Goal: Information Seeking & Learning: Learn about a topic

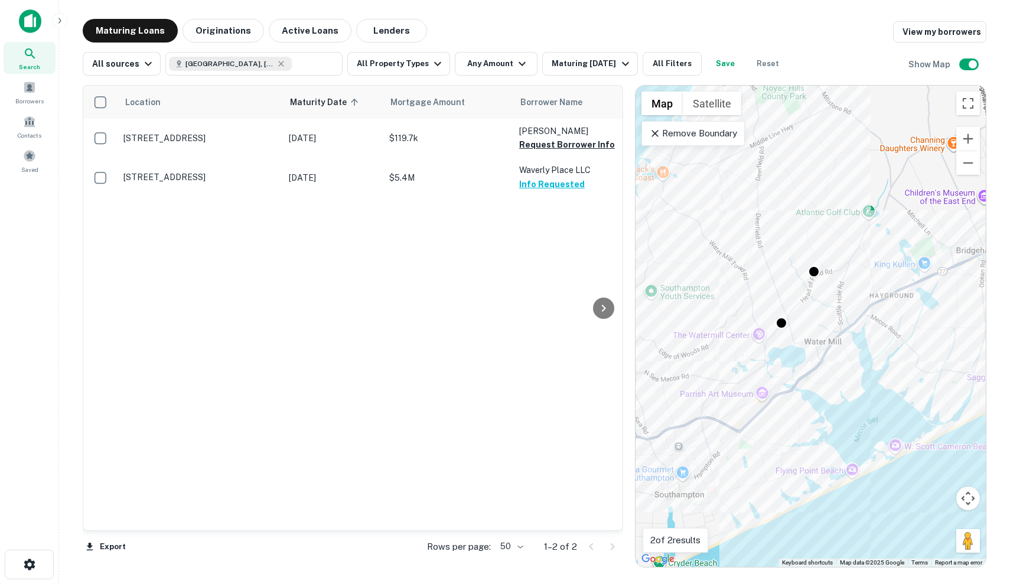
click at [720, 139] on p "Remove Boundary" at bounding box center [693, 133] width 88 height 14
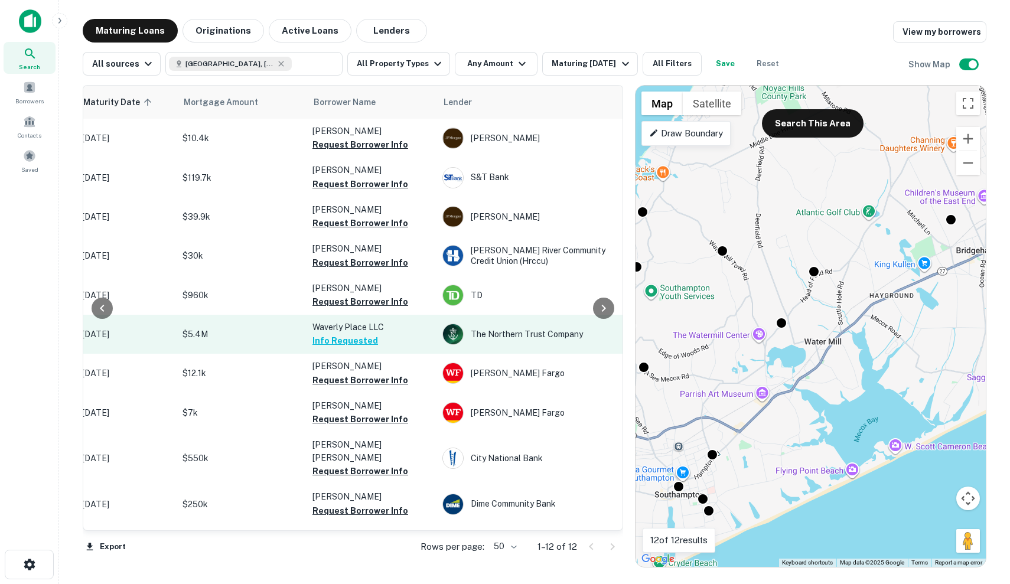
scroll to position [0, 231]
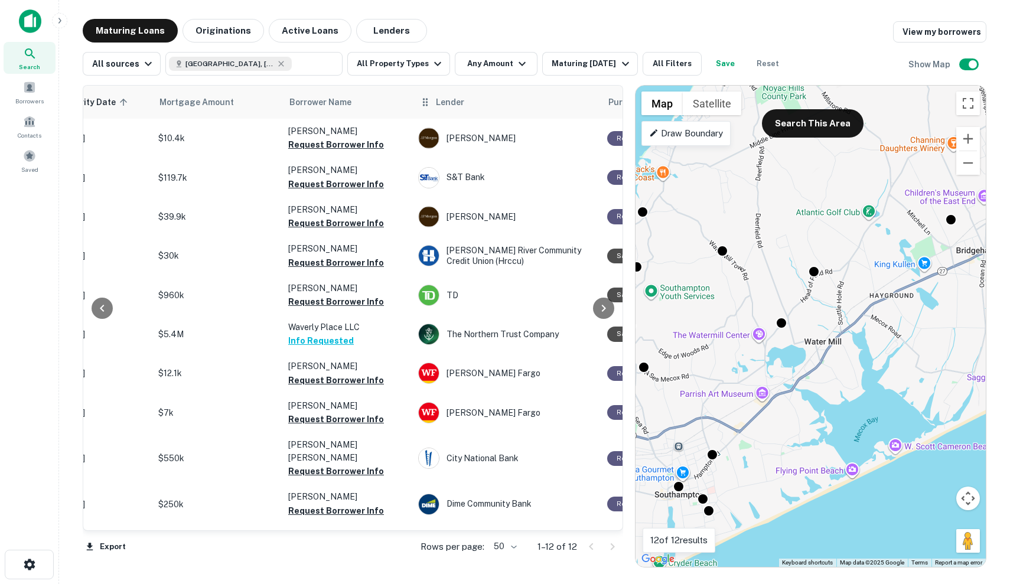
click at [442, 106] on span "Lender" at bounding box center [450, 102] width 28 height 14
click at [449, 104] on span "Lender" at bounding box center [450, 102] width 28 height 14
click at [210, 104] on span "Mortgage Amount" at bounding box center [221, 102] width 90 height 14
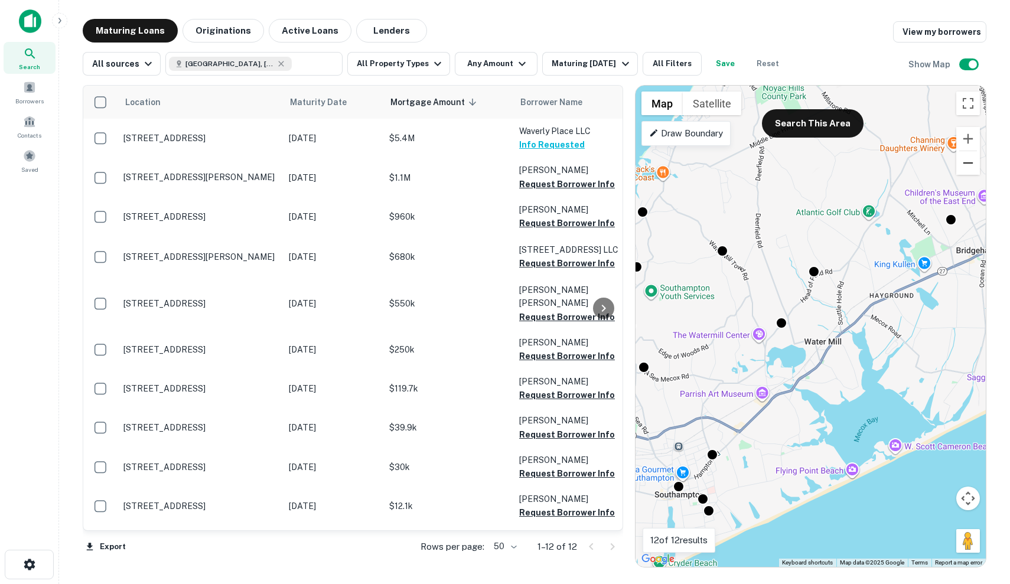
click at [961, 158] on button "Zoom out" at bounding box center [968, 163] width 24 height 24
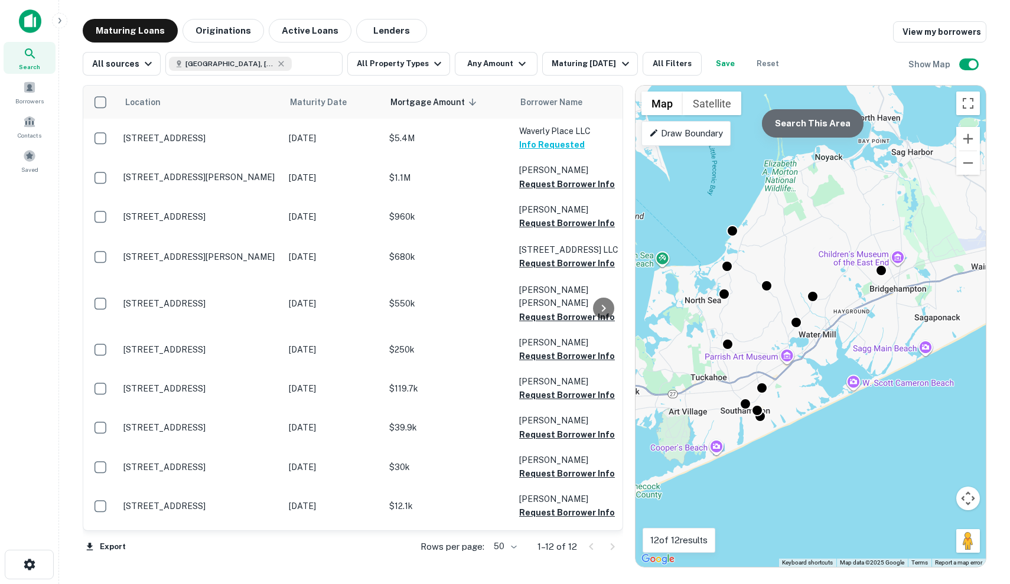
click at [822, 119] on button "Search This Area" at bounding box center [813, 123] width 102 height 28
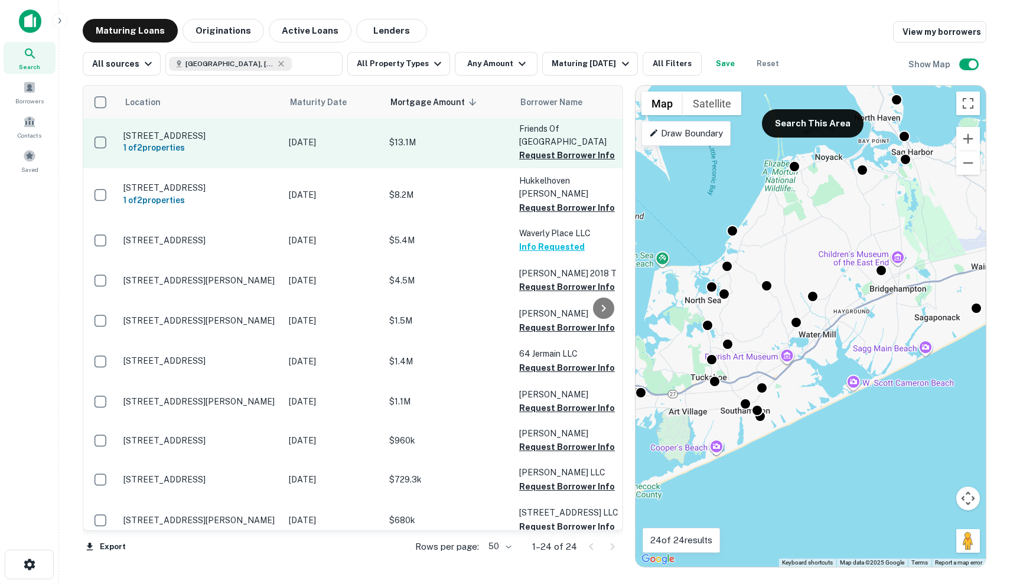
scroll to position [2, 0]
click at [431, 142] on p "$13.1M" at bounding box center [448, 142] width 118 height 13
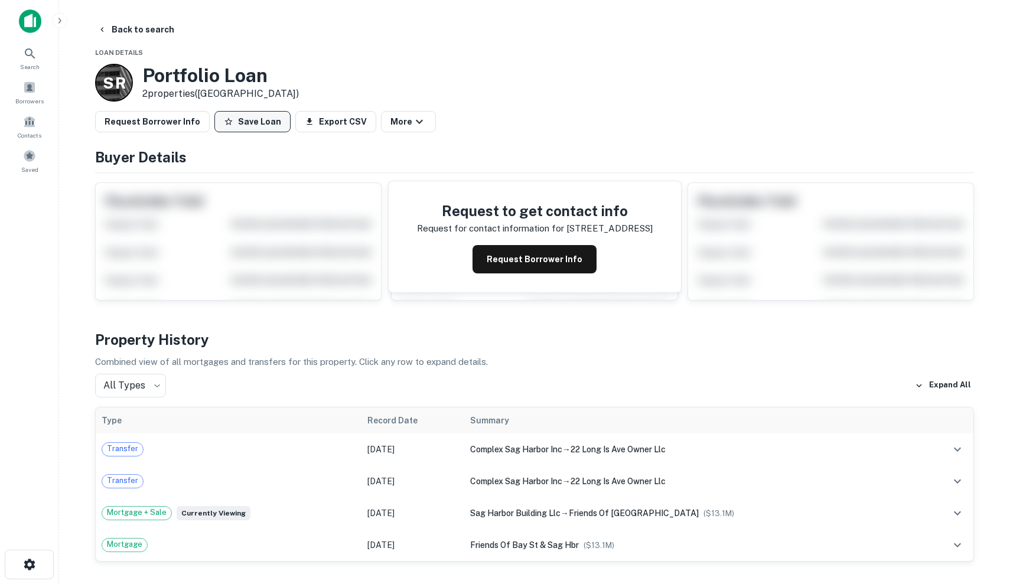
click at [235, 116] on button "Save Loan" at bounding box center [252, 121] width 76 height 21
click at [550, 263] on button "Request Borrower Info" at bounding box center [535, 259] width 124 height 28
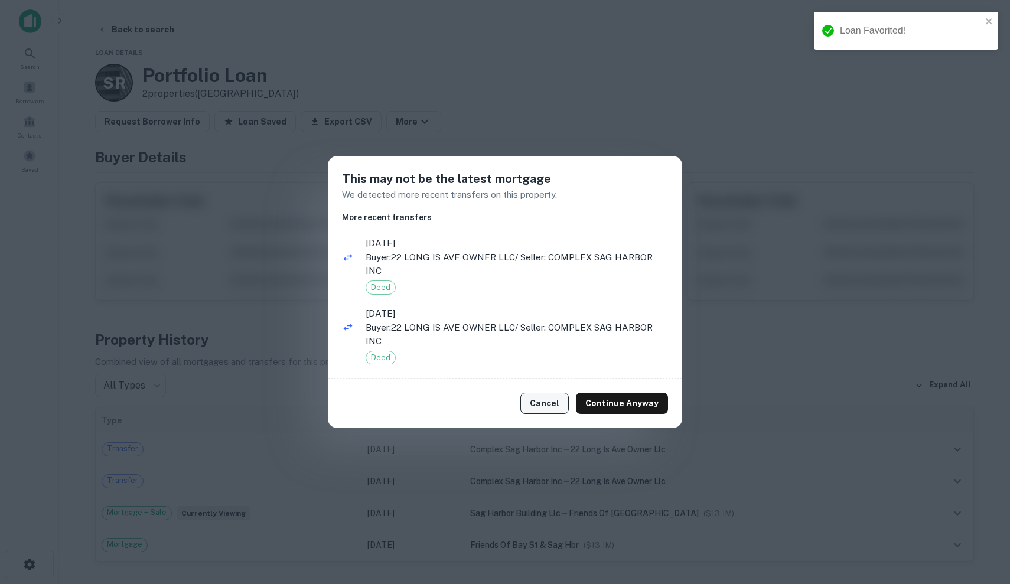
click at [549, 406] on button "Cancel" at bounding box center [544, 403] width 48 height 21
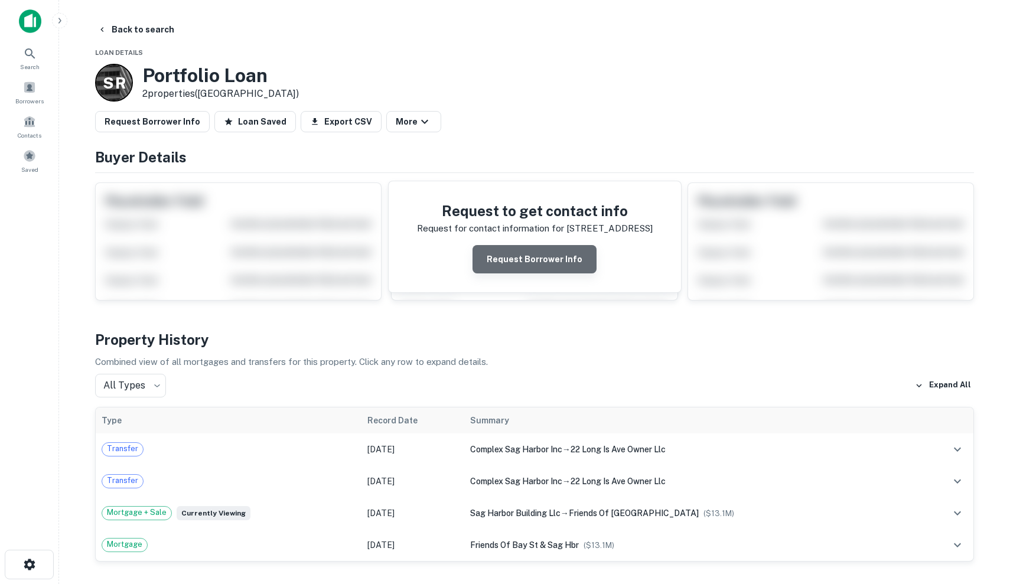
click at [539, 250] on button "Request Borrower Info" at bounding box center [535, 259] width 124 height 28
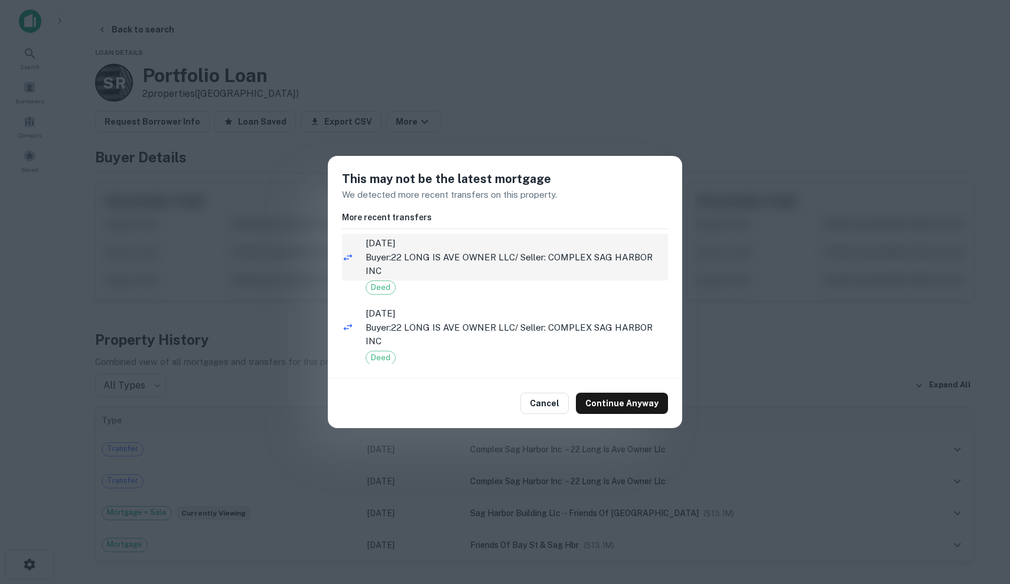
click at [561, 249] on span "[DATE]" at bounding box center [517, 243] width 302 height 14
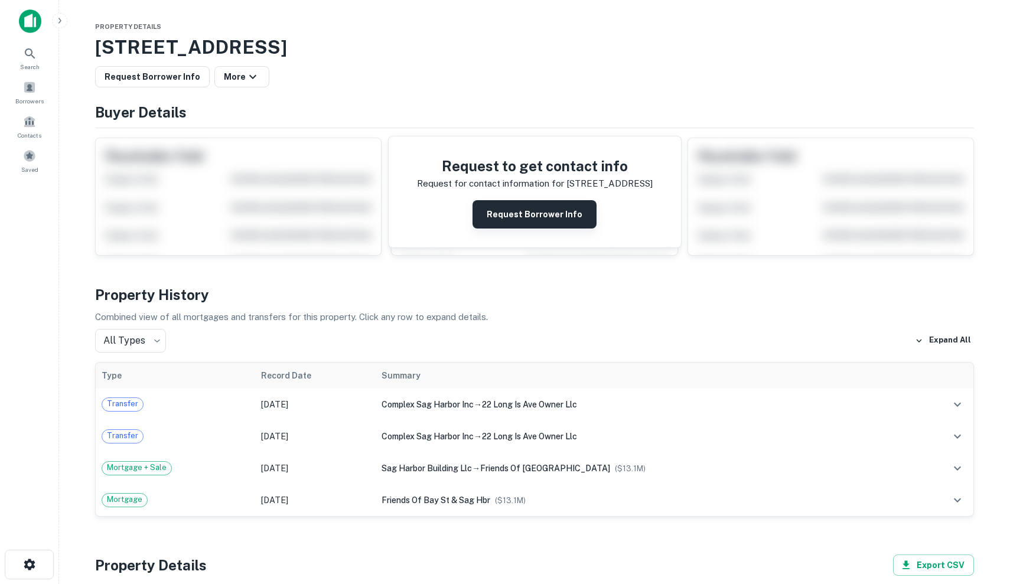
click at [565, 207] on button "Request Borrower Info" at bounding box center [535, 214] width 124 height 28
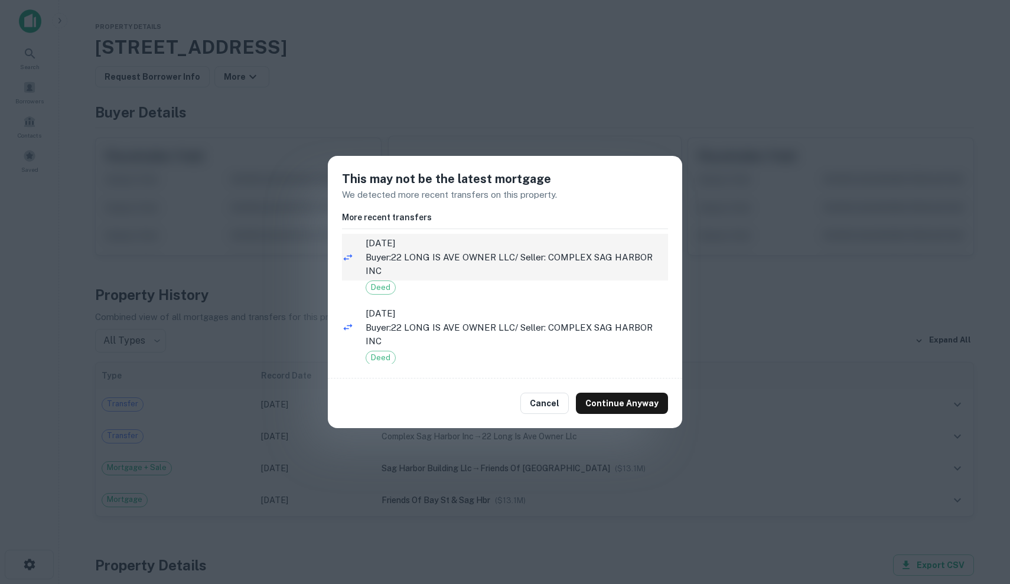
click at [584, 269] on p "Buyer: 22 LONG IS AVE OWNER LLC / Seller: COMPLEX SAG HARBOR INC" at bounding box center [517, 264] width 302 height 28
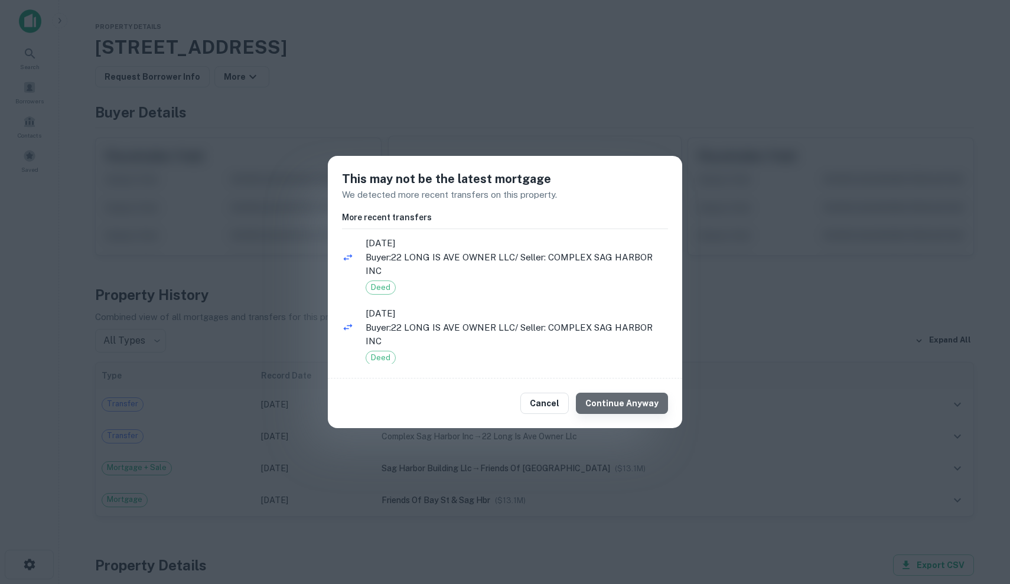
click at [627, 401] on button "Continue Anyway" at bounding box center [622, 403] width 92 height 21
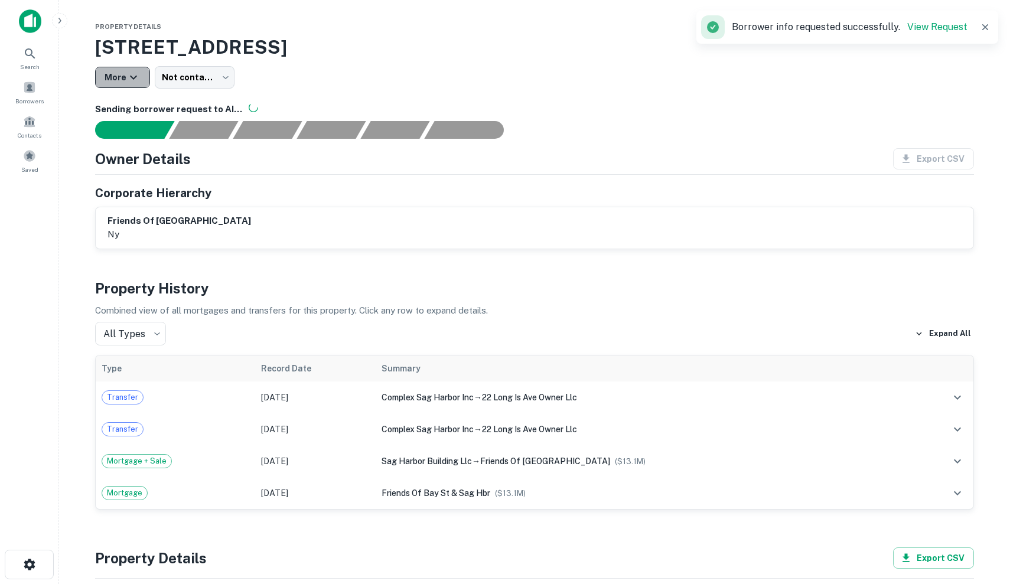
click at [137, 73] on icon "button" at bounding box center [133, 77] width 14 height 14
click at [221, 44] on div at bounding box center [505, 292] width 1010 height 584
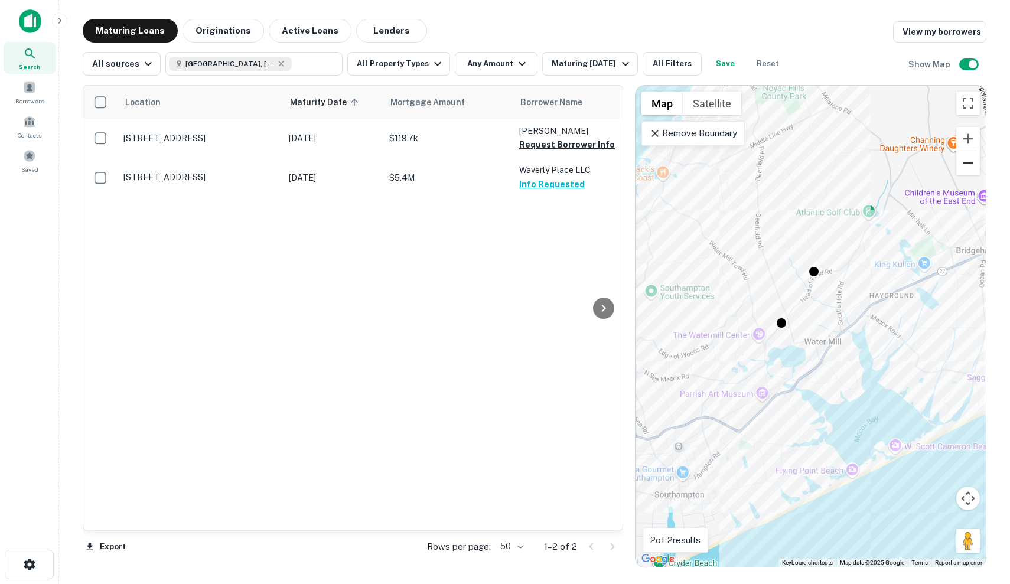
click at [966, 161] on button "Zoom out" at bounding box center [968, 163] width 24 height 24
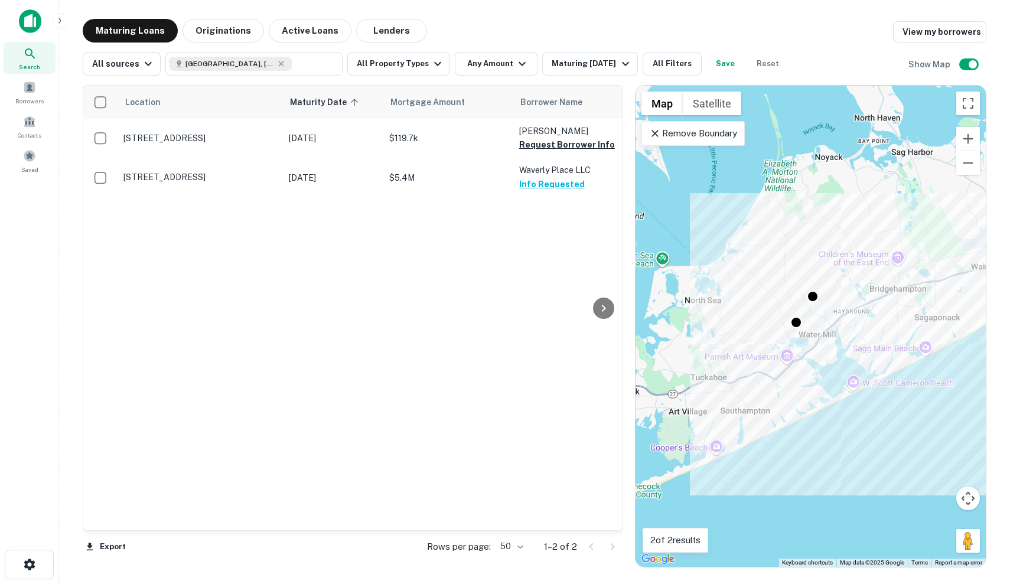
click at [715, 134] on p "Remove Boundary" at bounding box center [693, 133] width 88 height 14
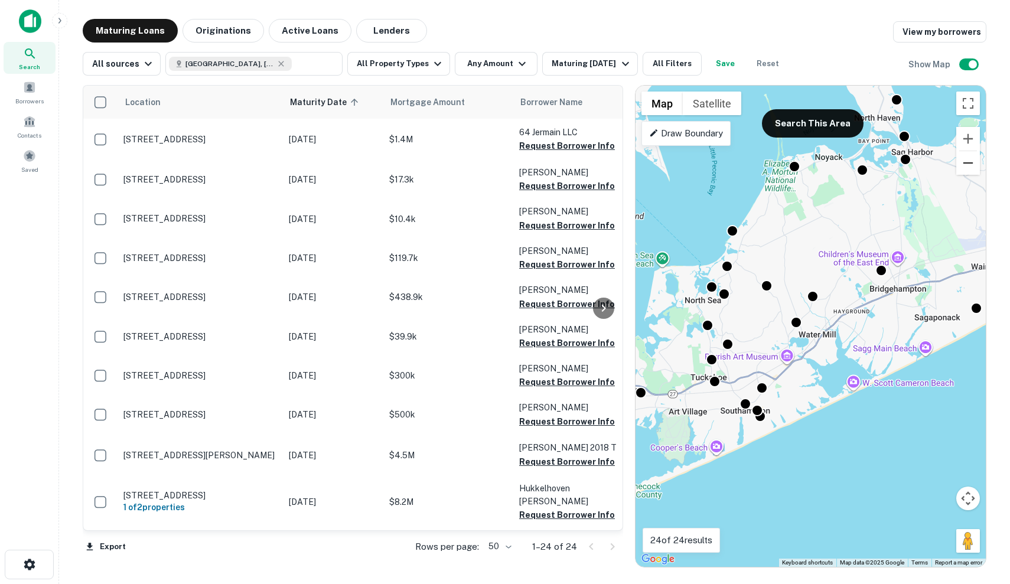
click at [973, 161] on button "Zoom out" at bounding box center [968, 163] width 24 height 24
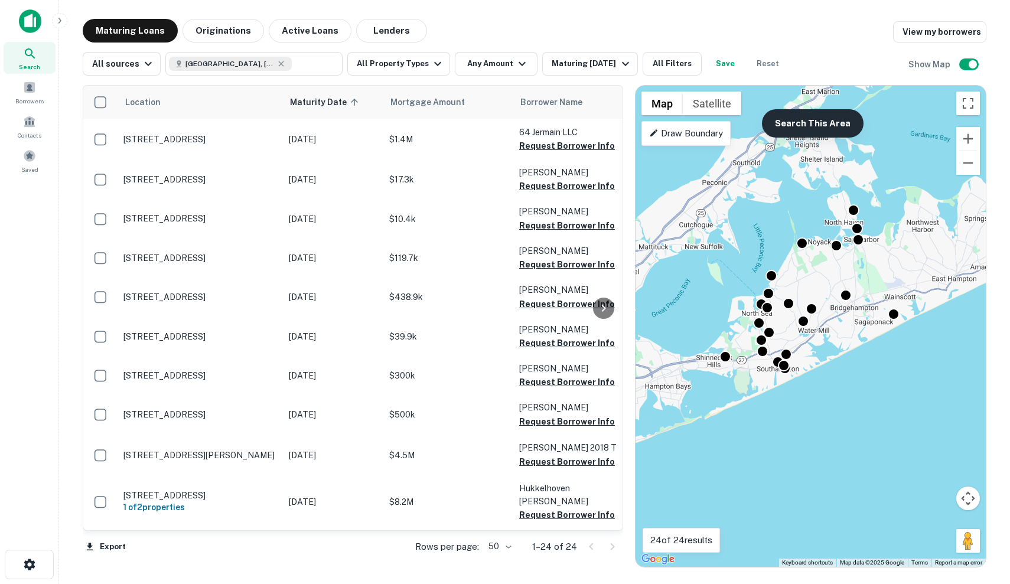
click at [800, 117] on button "Search This Area" at bounding box center [813, 123] width 102 height 28
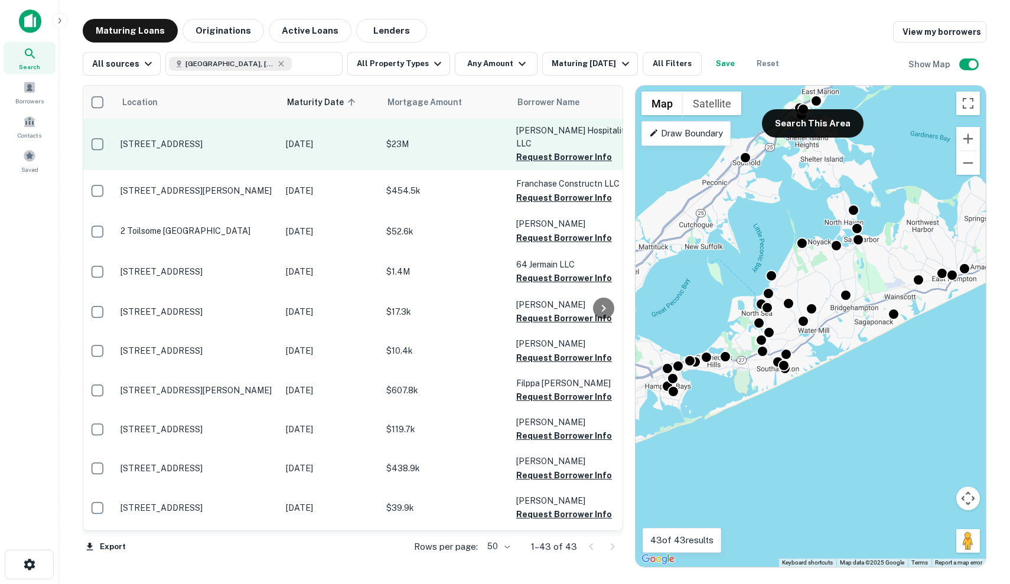
scroll to position [0, 3]
click at [460, 147] on td "$23M" at bounding box center [445, 145] width 130 height 52
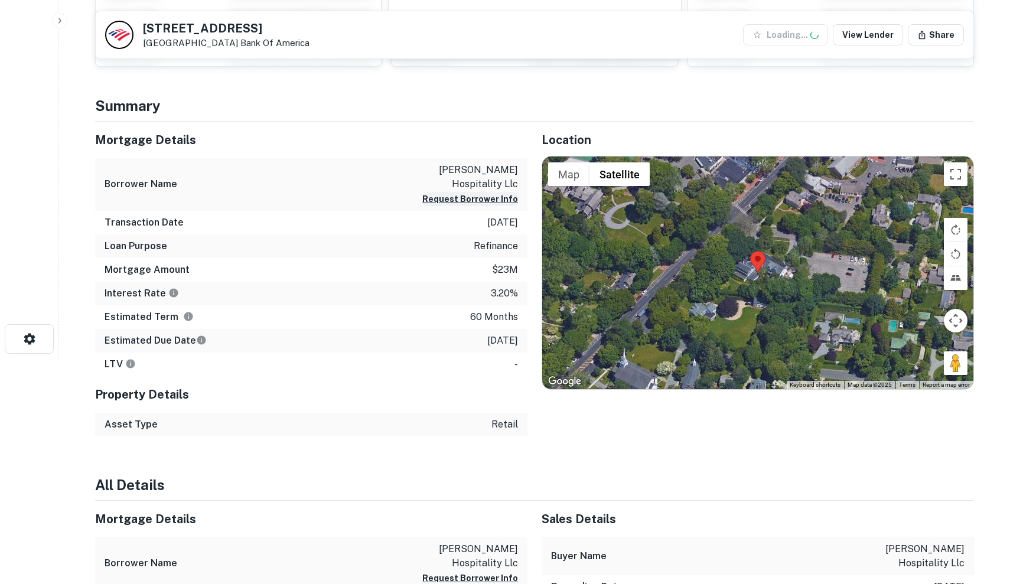
scroll to position [232, 0]
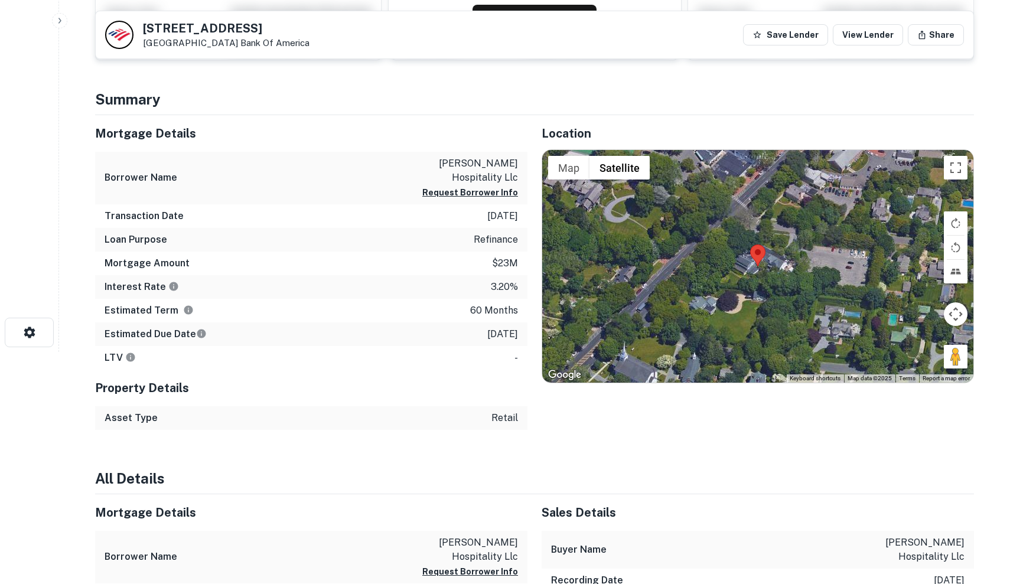
click at [772, 313] on div at bounding box center [757, 266] width 431 height 233
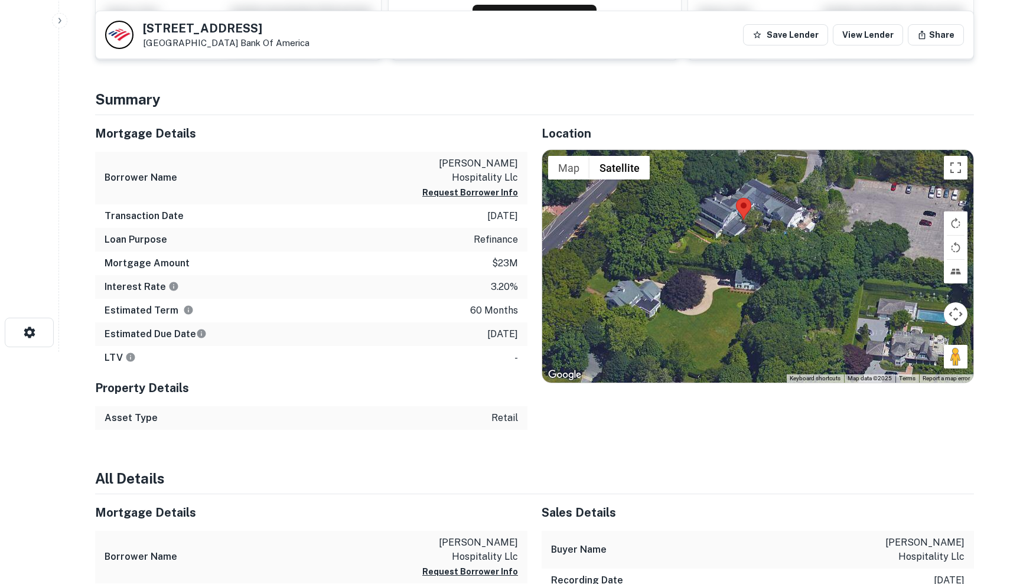
click at [744, 265] on div at bounding box center [757, 266] width 431 height 233
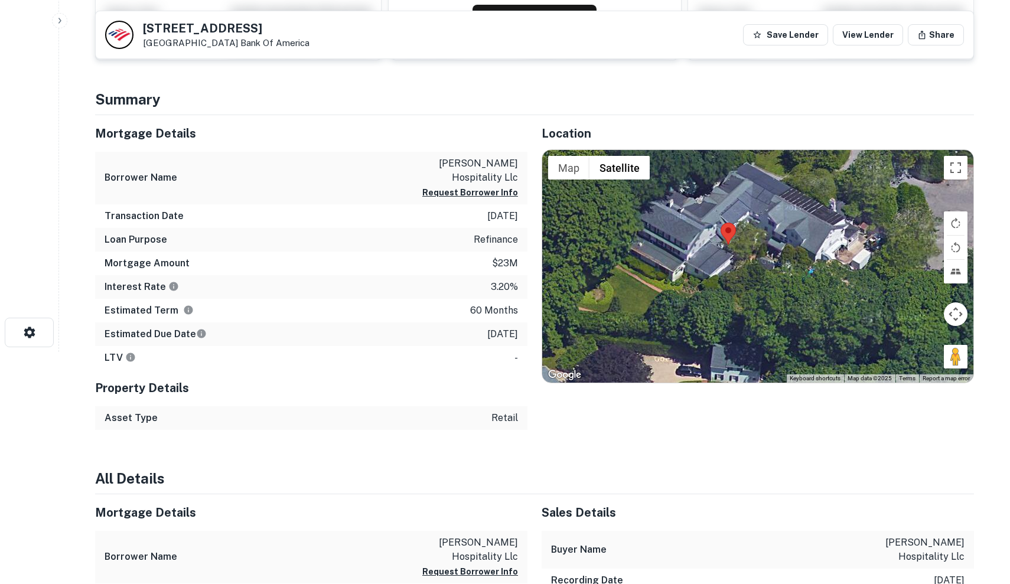
drag, startPoint x: 754, startPoint y: 237, endPoint x: 738, endPoint y: 308, distance: 72.5
click at [738, 308] on div at bounding box center [757, 266] width 431 height 233
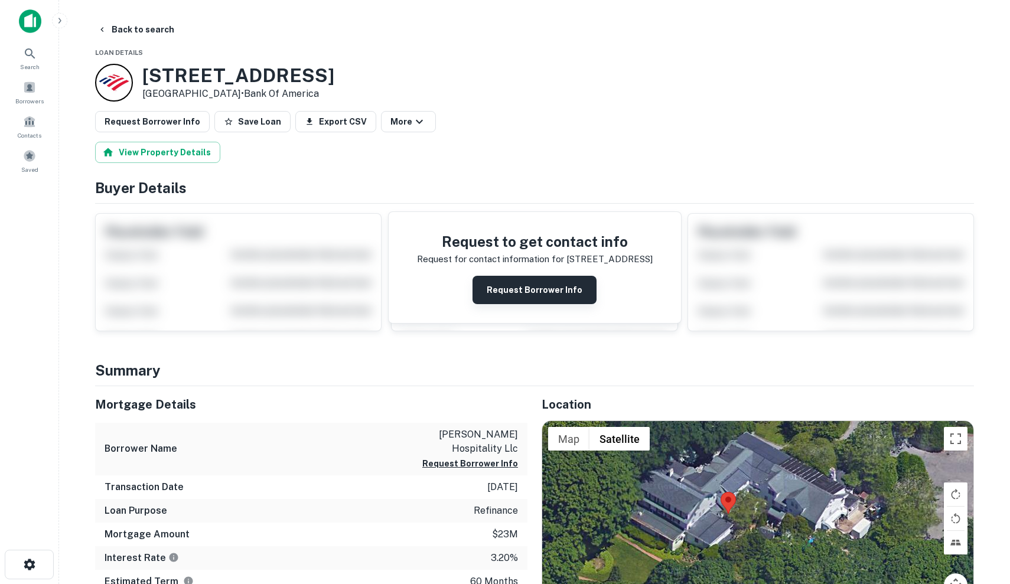
scroll to position [0, 0]
click at [527, 286] on button "Request Borrower Info" at bounding box center [535, 290] width 124 height 28
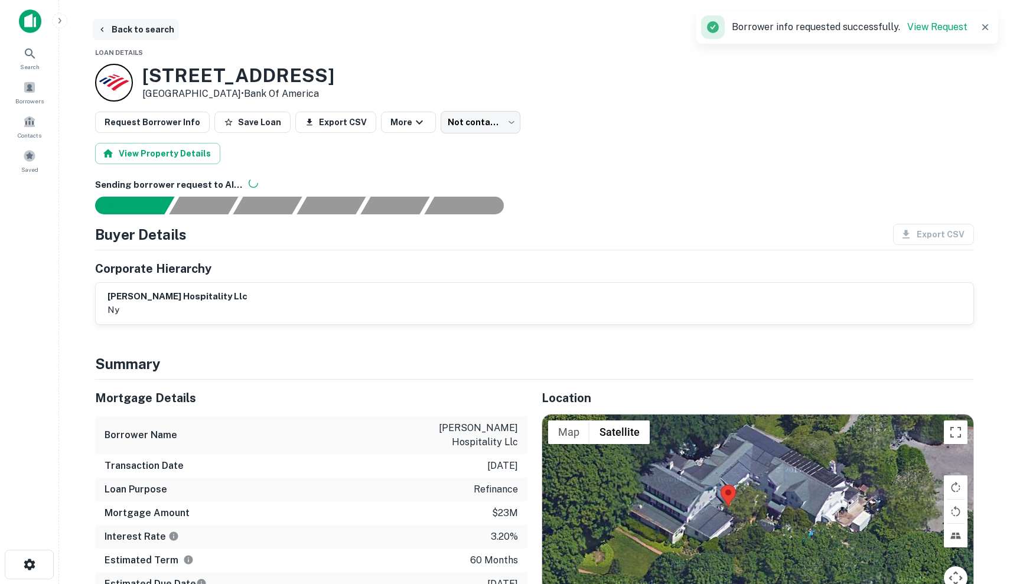
click at [113, 34] on button "Back to search" at bounding box center [136, 29] width 86 height 21
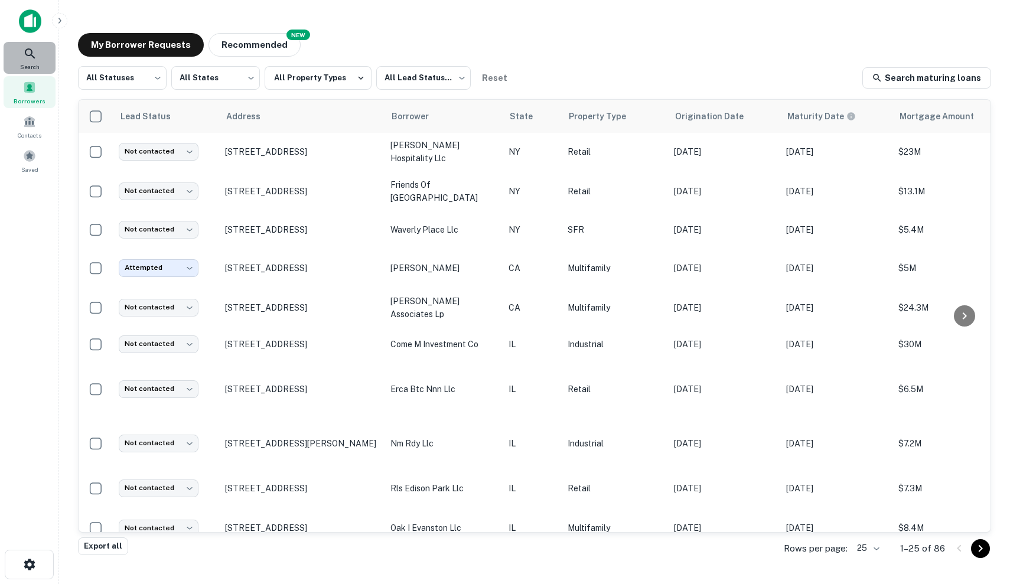
click at [46, 66] on div "Search" at bounding box center [30, 58] width 52 height 32
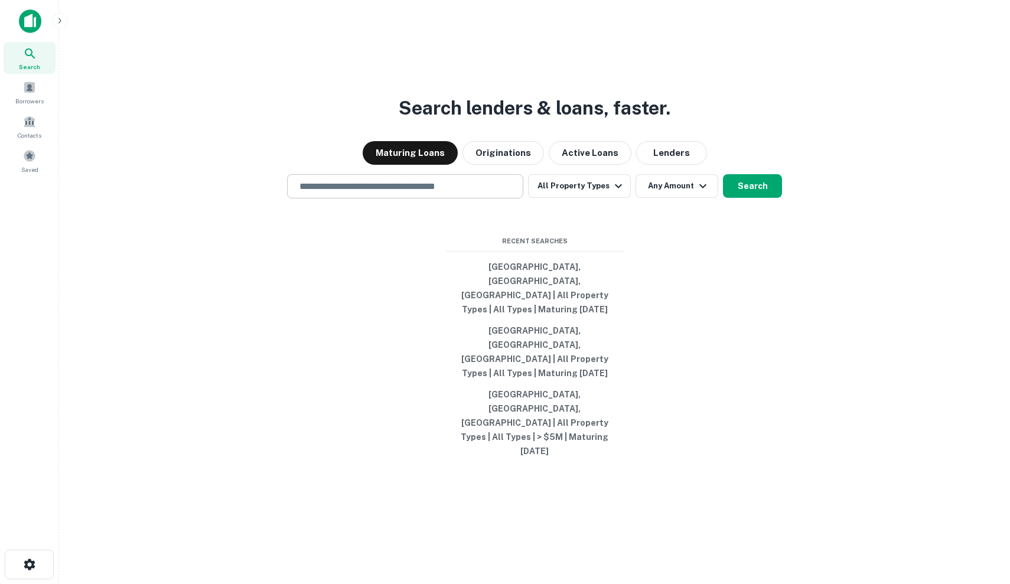
click at [442, 193] on input "text" at bounding box center [405, 187] width 226 height 14
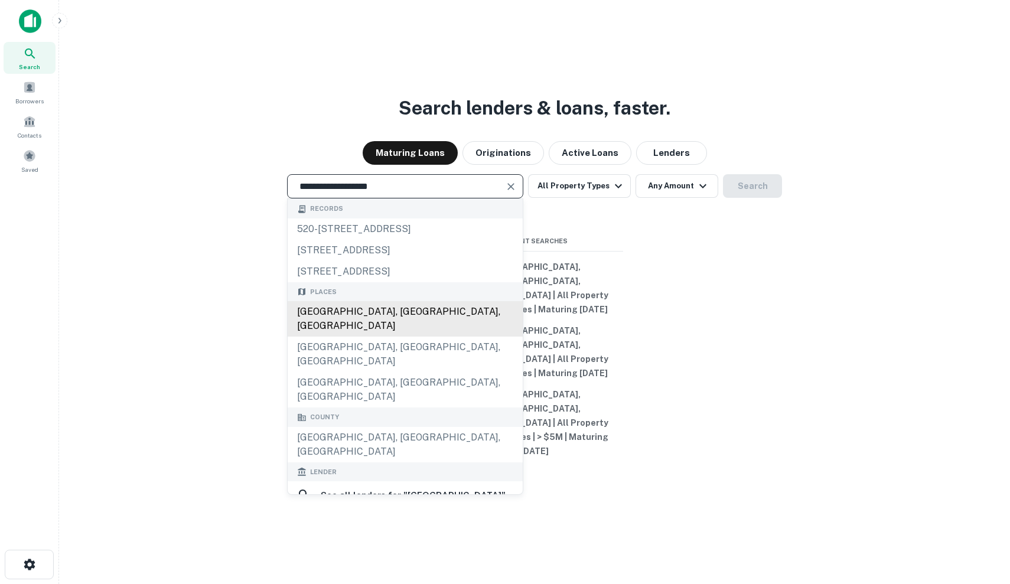
click at [393, 337] on div "[GEOGRAPHIC_DATA], [GEOGRAPHIC_DATA], [GEOGRAPHIC_DATA]" at bounding box center [405, 318] width 235 height 35
type input "**********"
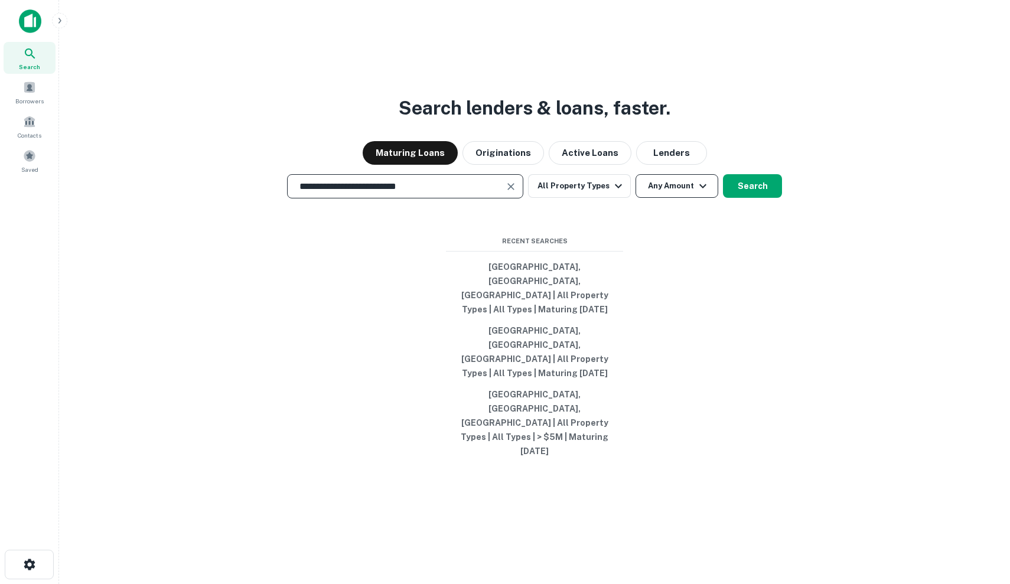
click at [663, 198] on button "Any Amount" at bounding box center [677, 186] width 83 height 24
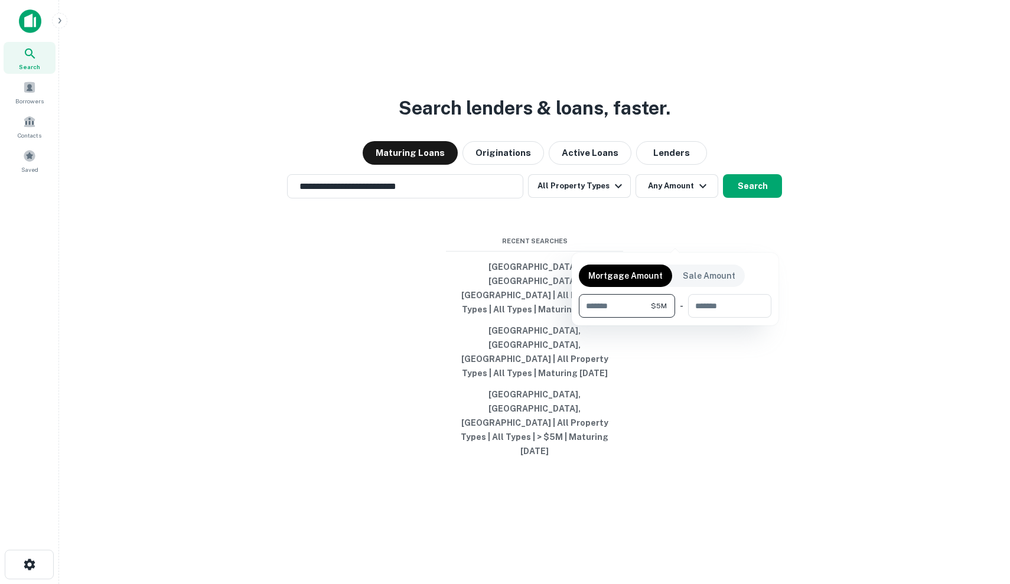
type input "*******"
click at [774, 245] on div at bounding box center [505, 292] width 1010 height 584
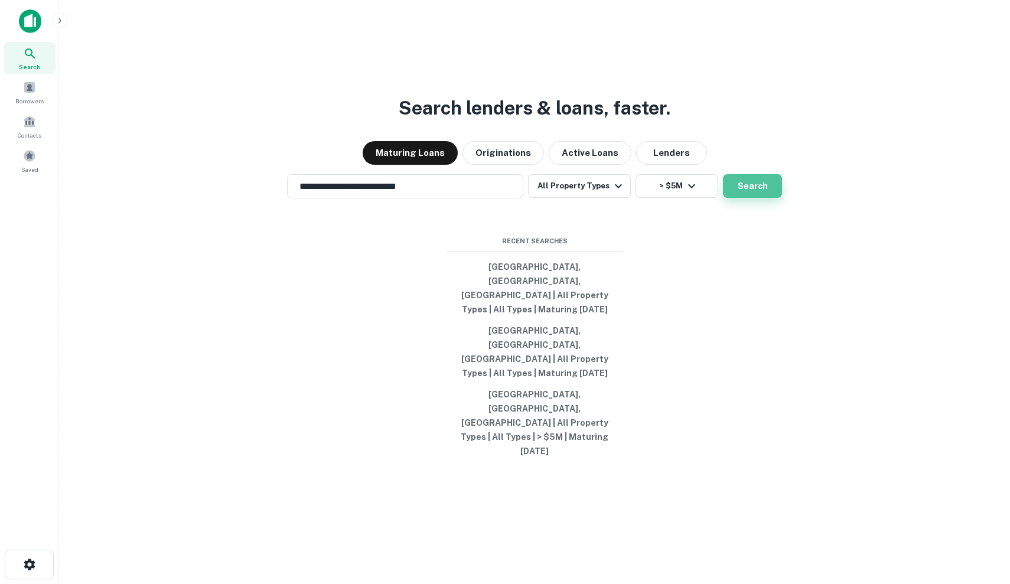
click at [769, 198] on button "Search" at bounding box center [752, 186] width 59 height 24
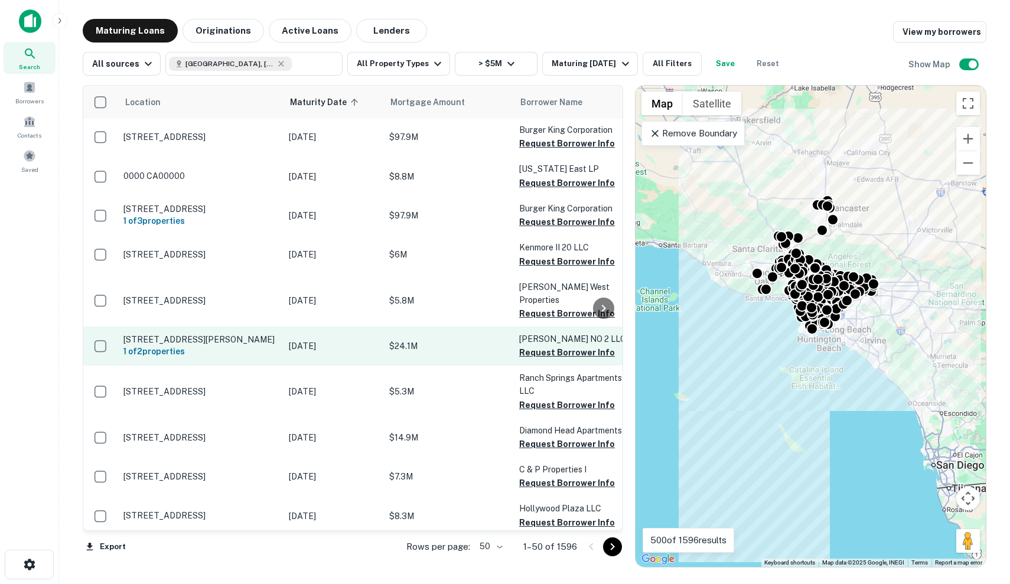
scroll to position [1, -1]
click at [325, 341] on p "Aug 31, 2025" at bounding box center [333, 346] width 89 height 13
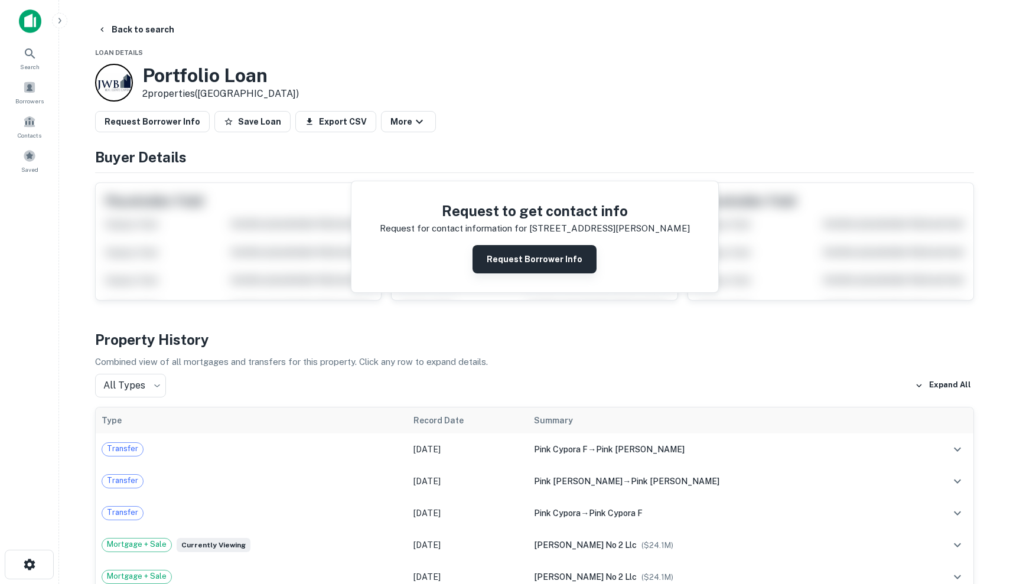
click at [546, 256] on button "Request Borrower Info" at bounding box center [535, 259] width 124 height 28
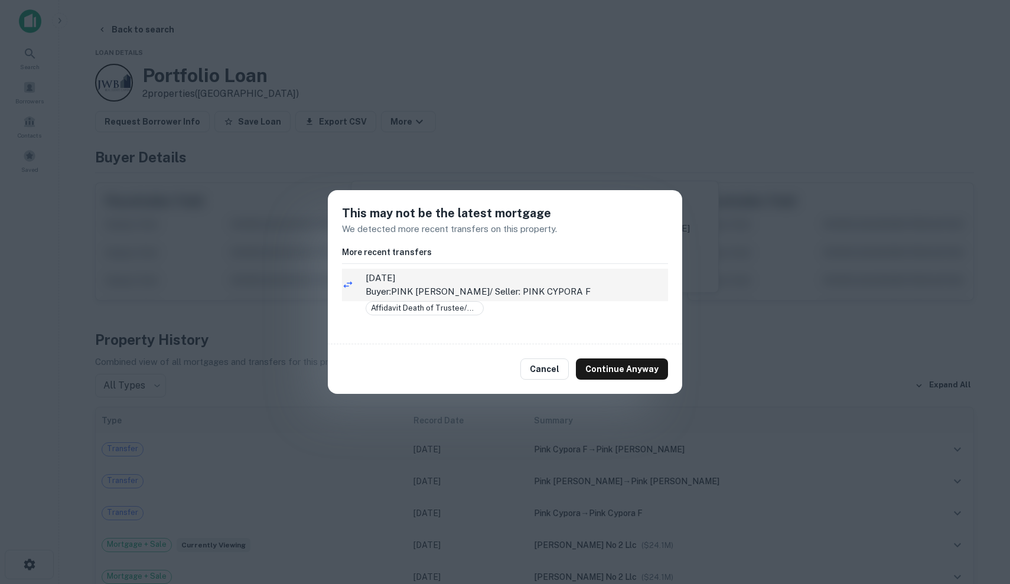
click at [549, 282] on span "4/28/2021" at bounding box center [517, 278] width 302 height 14
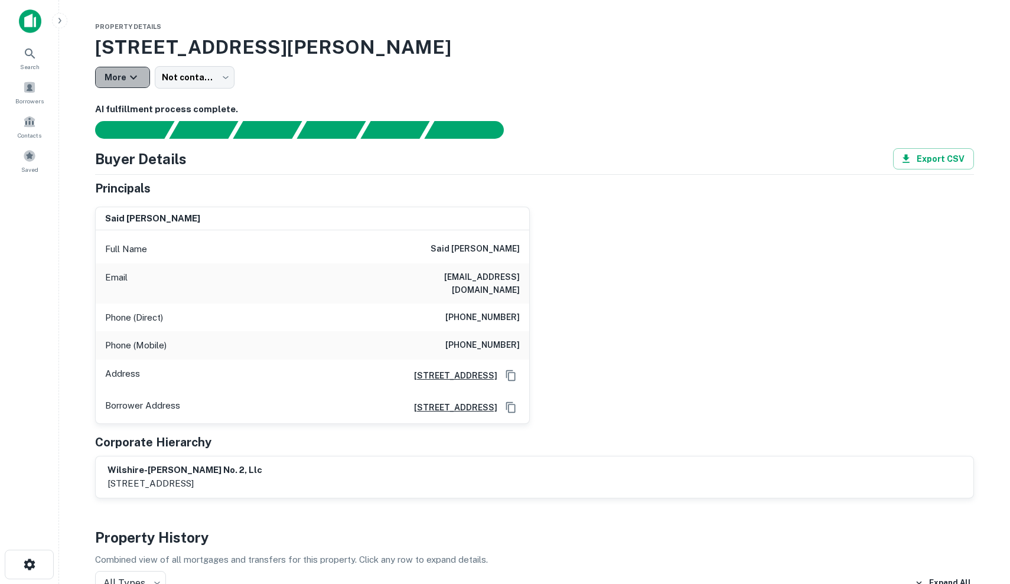
click at [141, 79] on button "More" at bounding box center [122, 77] width 55 height 21
click at [282, 93] on div at bounding box center [505, 292] width 1010 height 584
drag, startPoint x: 474, startPoint y: 245, endPoint x: 524, endPoint y: 251, distance: 50.0
click at [524, 251] on div "Full Name said hakim" at bounding box center [313, 249] width 434 height 28
copy h6 "said hakim"
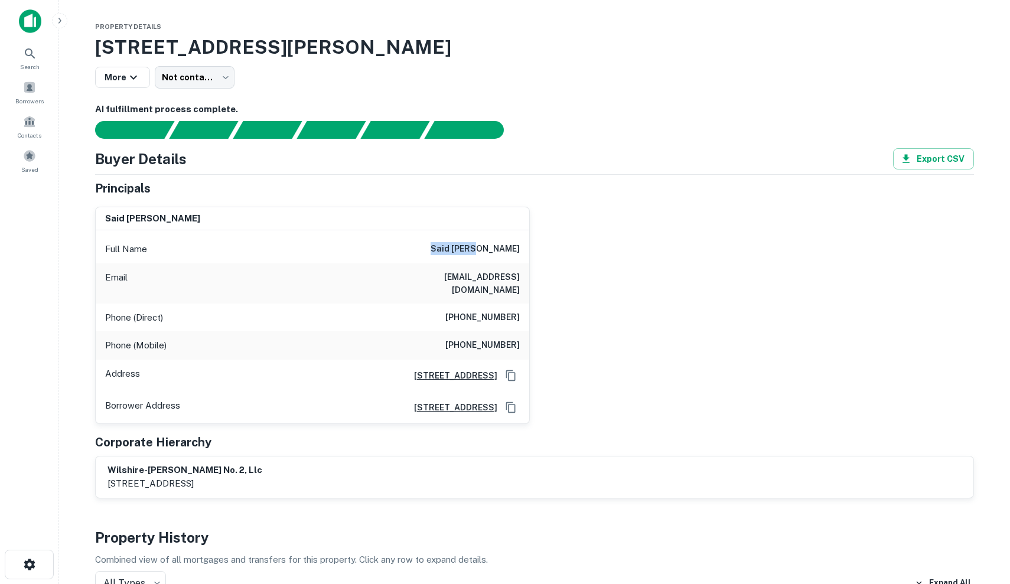
scroll to position [5, 0]
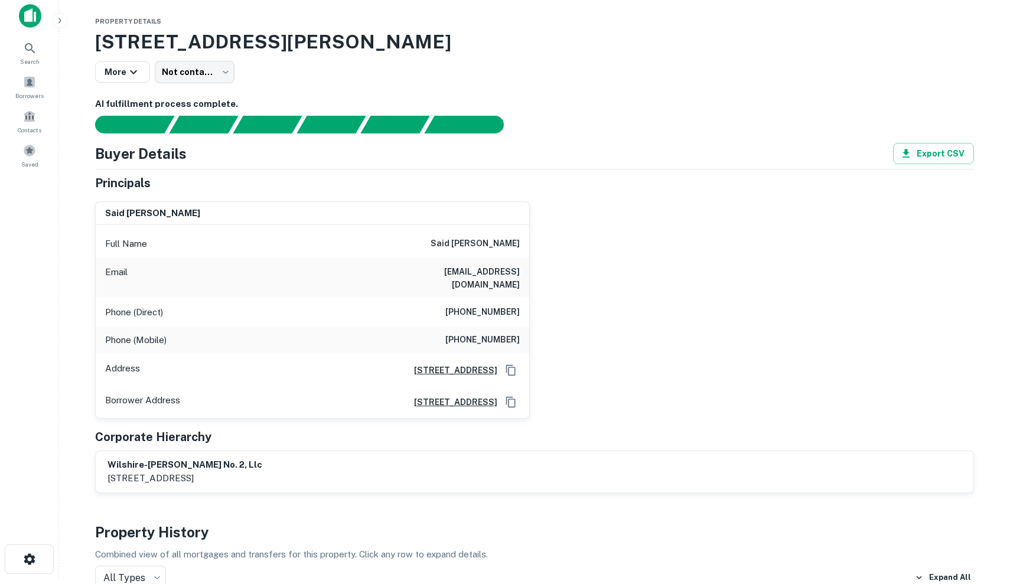
click at [414, 298] on div "Phone (Direct) (424) 777-0020" at bounding box center [313, 312] width 434 height 28
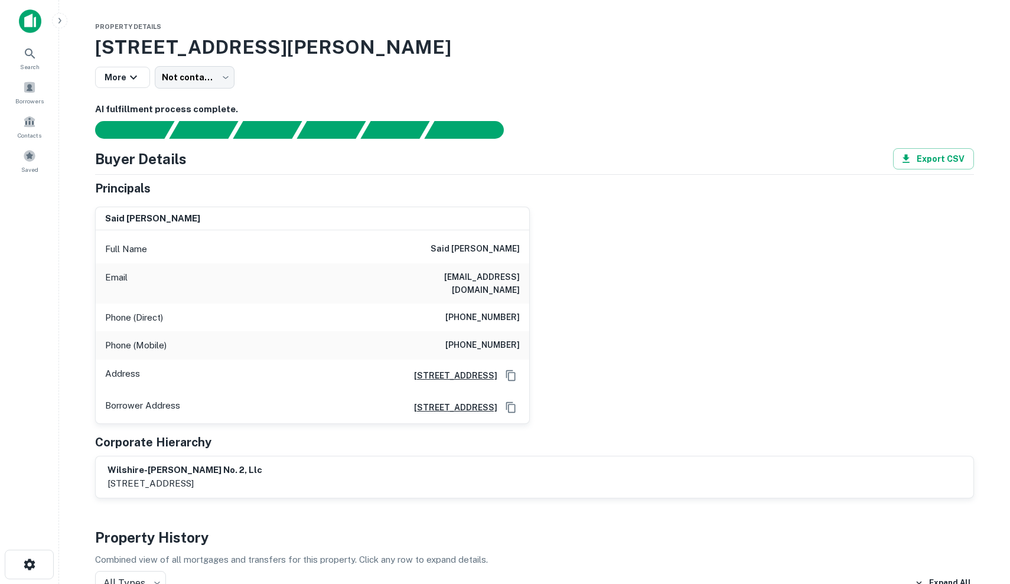
scroll to position [0, 0]
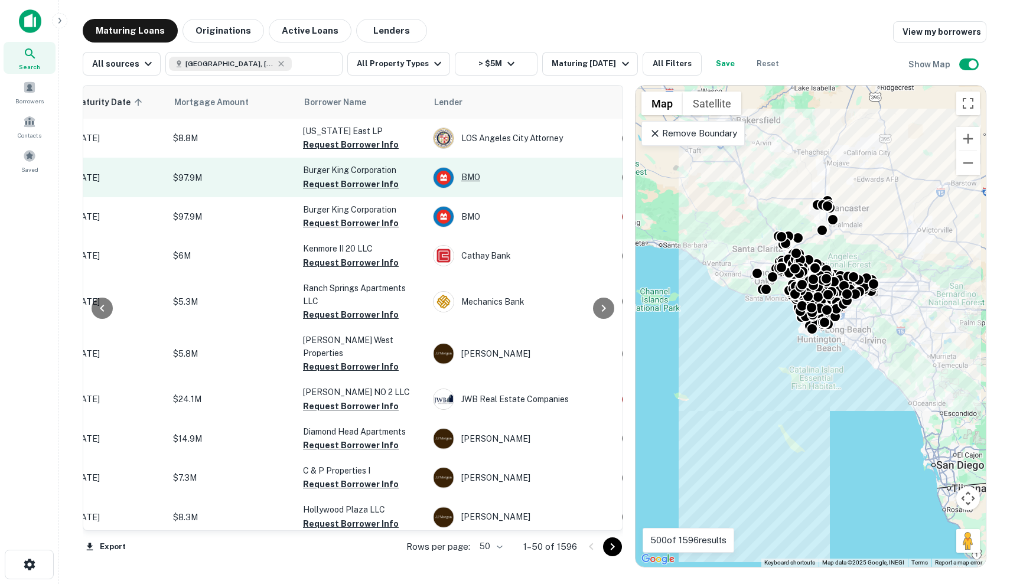
scroll to position [0, 233]
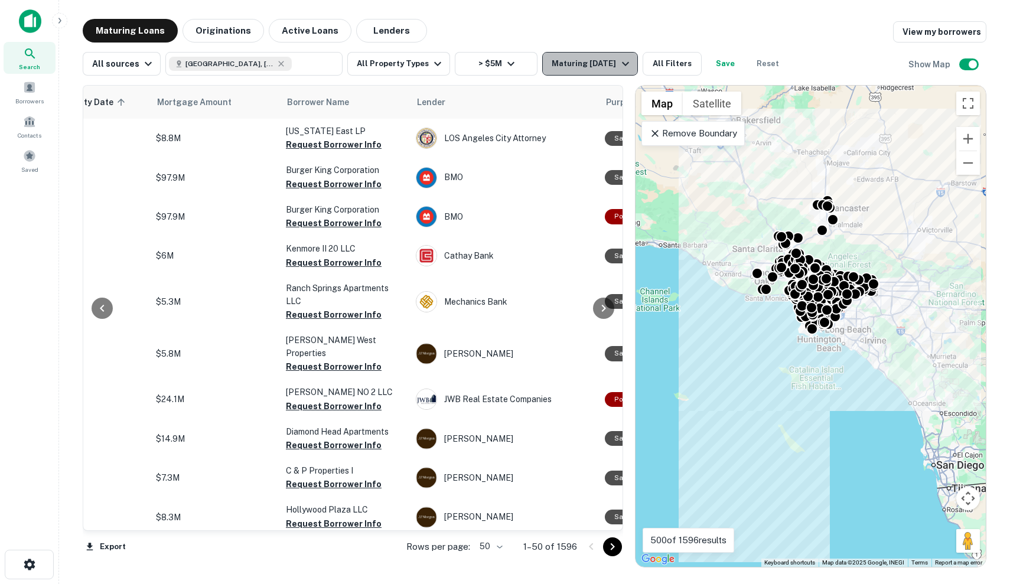
click at [607, 65] on div "Maturing In 1 Year" at bounding box center [592, 64] width 80 height 14
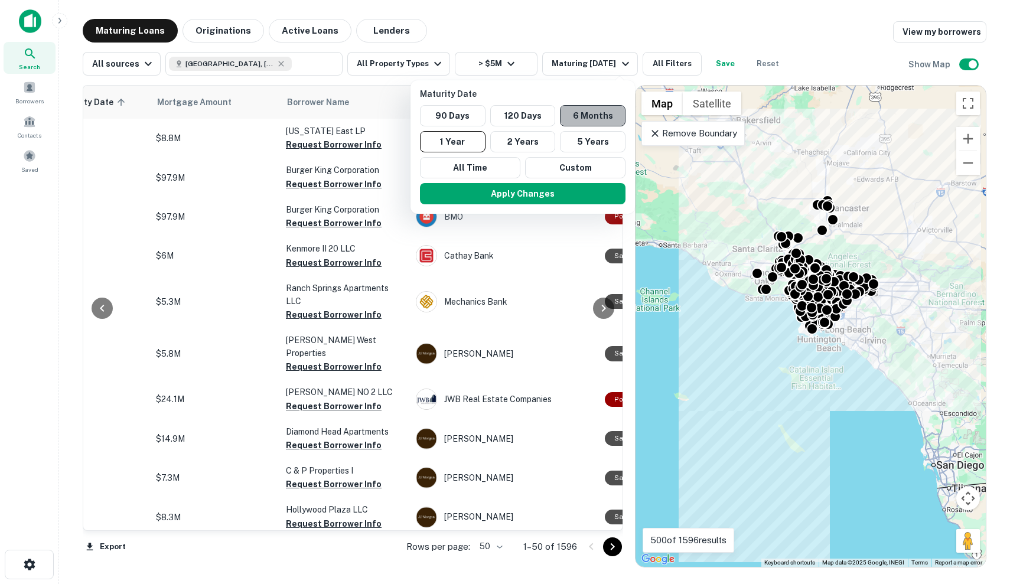
click at [565, 112] on button "6 Months" at bounding box center [593, 115] width 66 height 21
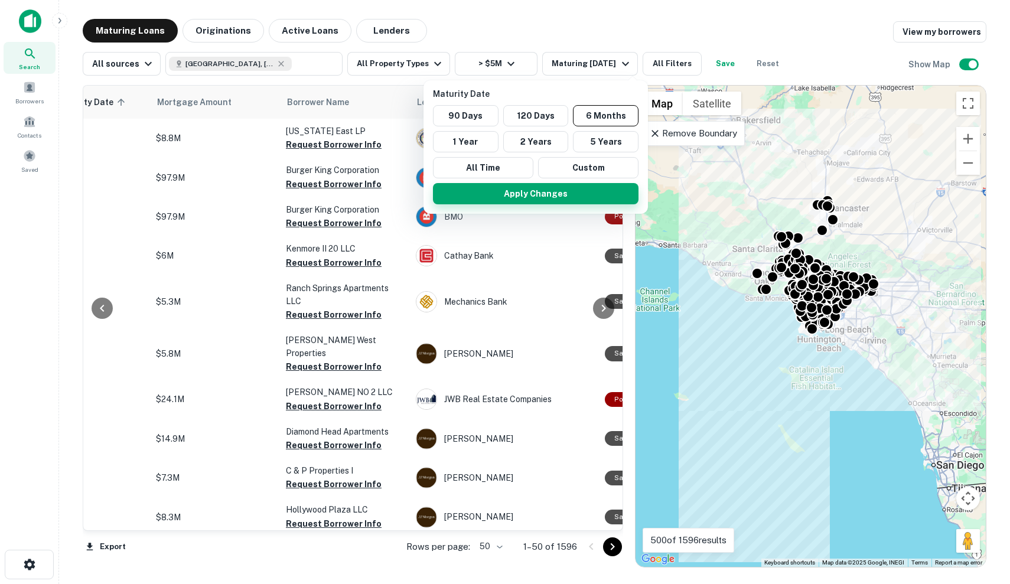
click at [531, 203] on button "Apply Changes" at bounding box center [536, 193] width 206 height 21
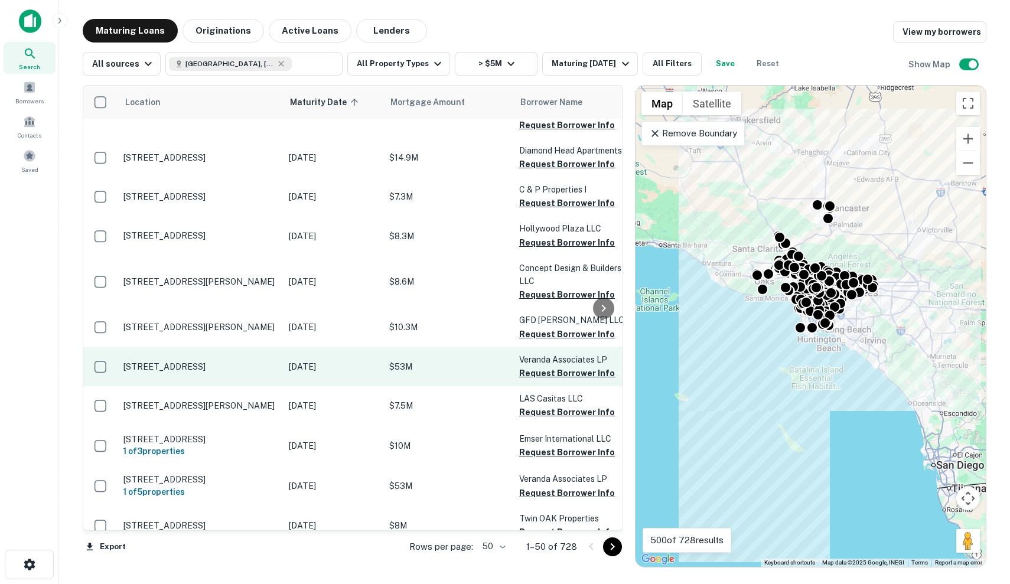
scroll to position [281, 0]
click at [330, 372] on p "Aug 31, 2025" at bounding box center [333, 366] width 89 height 13
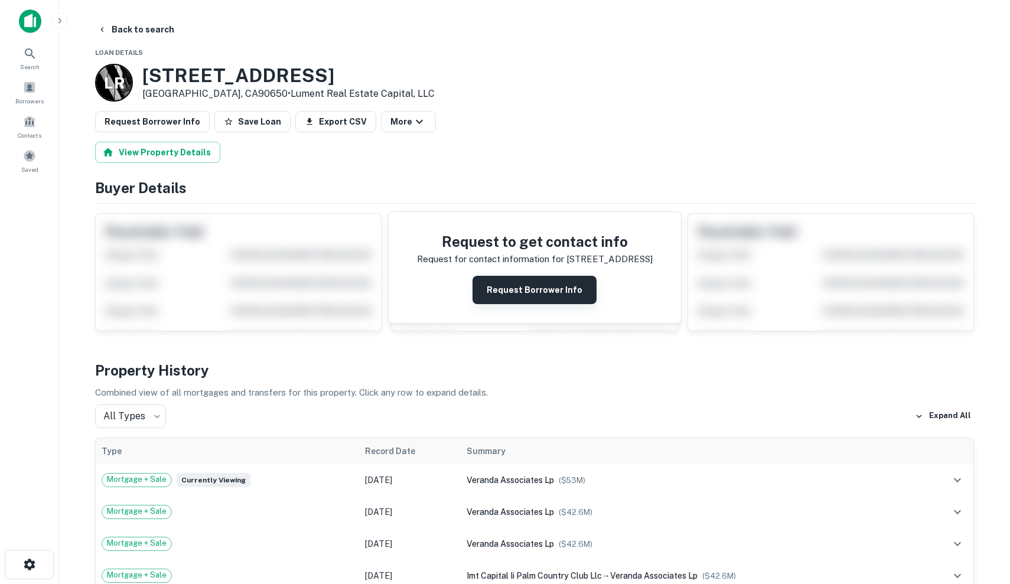
click at [563, 293] on button "Request Borrower Info" at bounding box center [535, 290] width 124 height 28
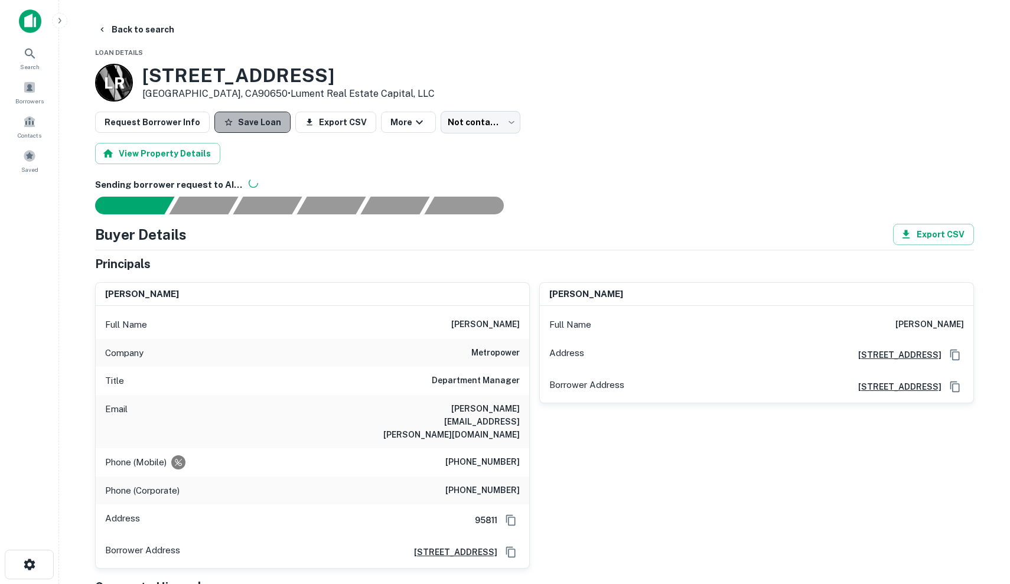
click at [256, 121] on button "Save Loan" at bounding box center [252, 122] width 76 height 21
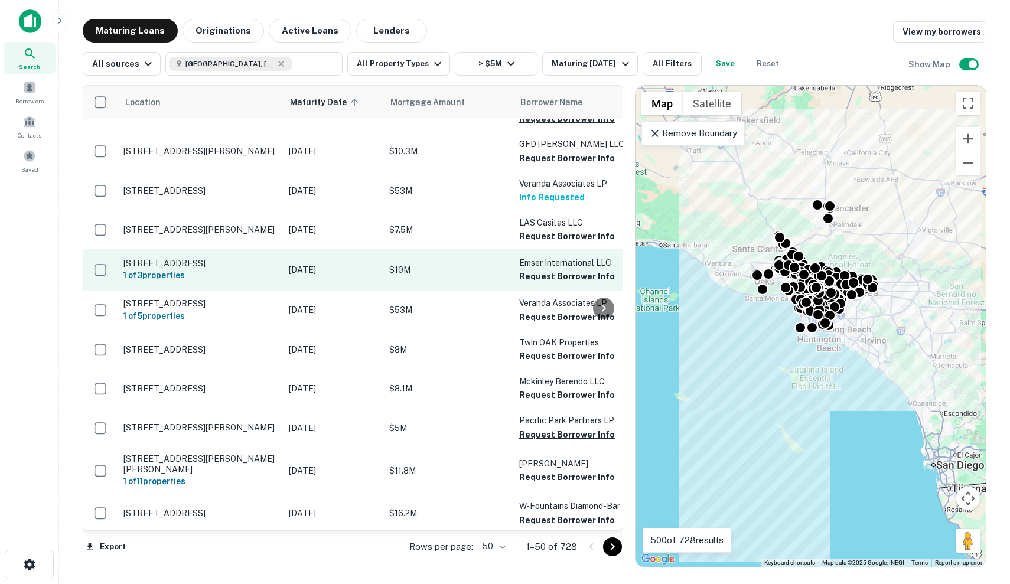
scroll to position [457, 0]
click at [444, 275] on p "$10M" at bounding box center [448, 269] width 118 height 13
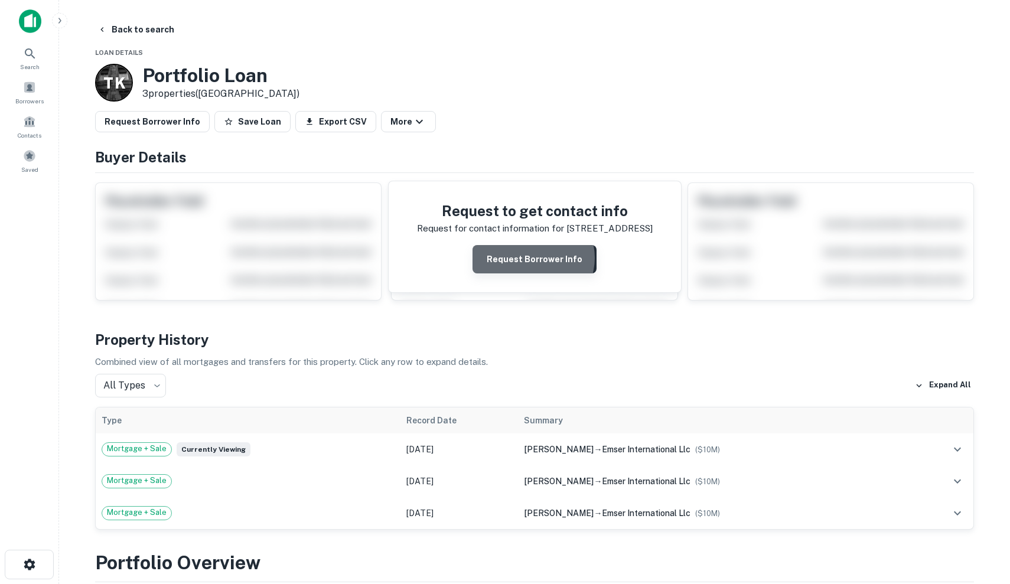
click at [535, 258] on button "Request Borrower Info" at bounding box center [535, 259] width 124 height 28
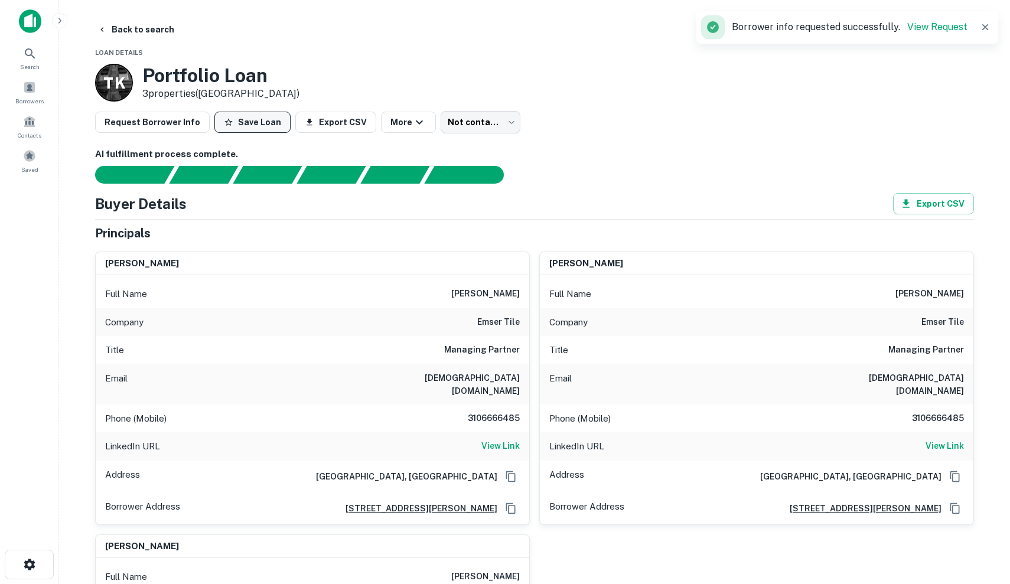
click at [253, 120] on button "Save Loan" at bounding box center [252, 122] width 76 height 21
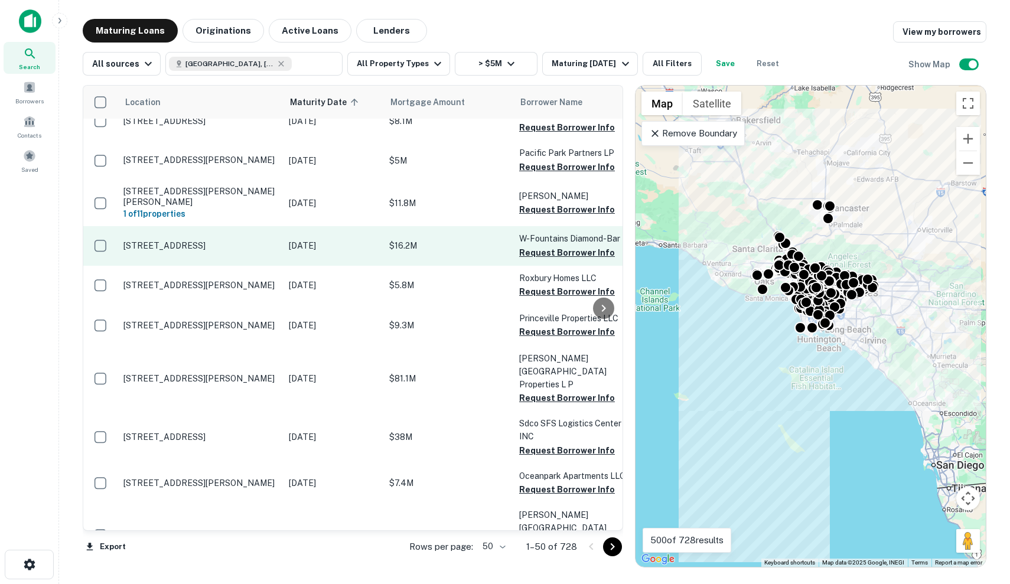
scroll to position [725, 0]
click at [337, 252] on p "Aug 31, 2025" at bounding box center [333, 245] width 89 height 13
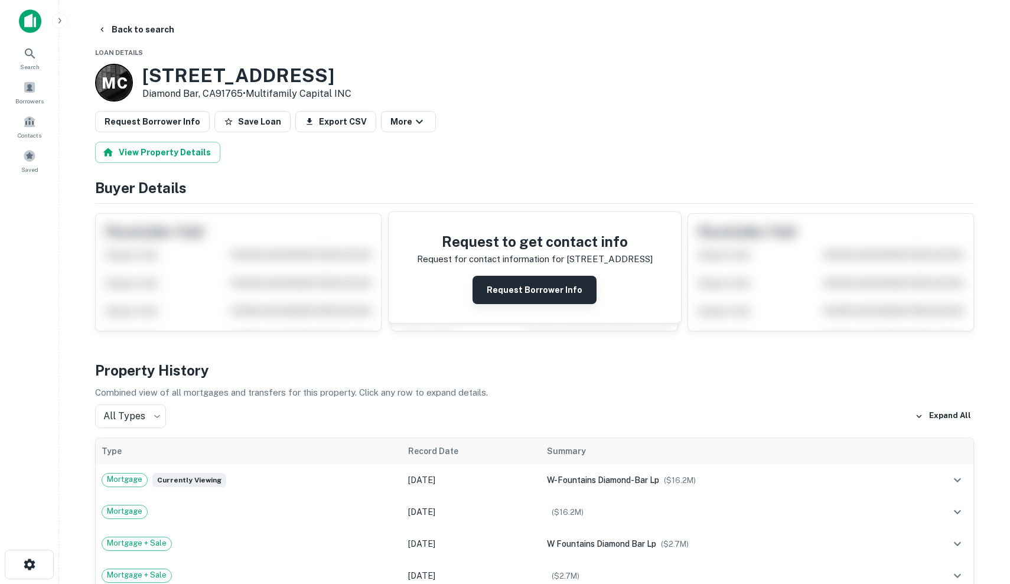
click at [551, 288] on button "Request Borrower Info" at bounding box center [535, 290] width 124 height 28
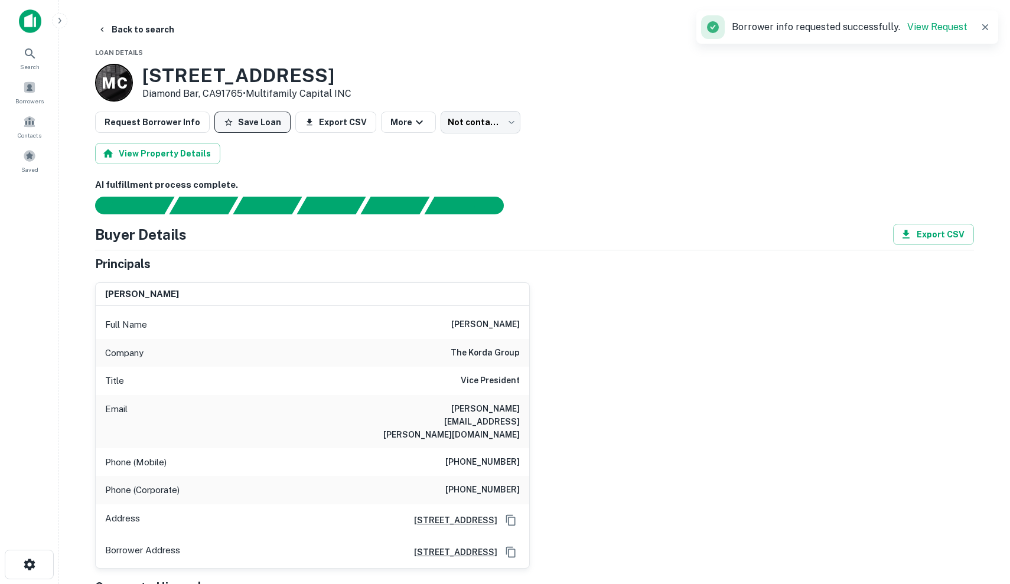
click at [240, 113] on button "Save Loan" at bounding box center [252, 122] width 76 height 21
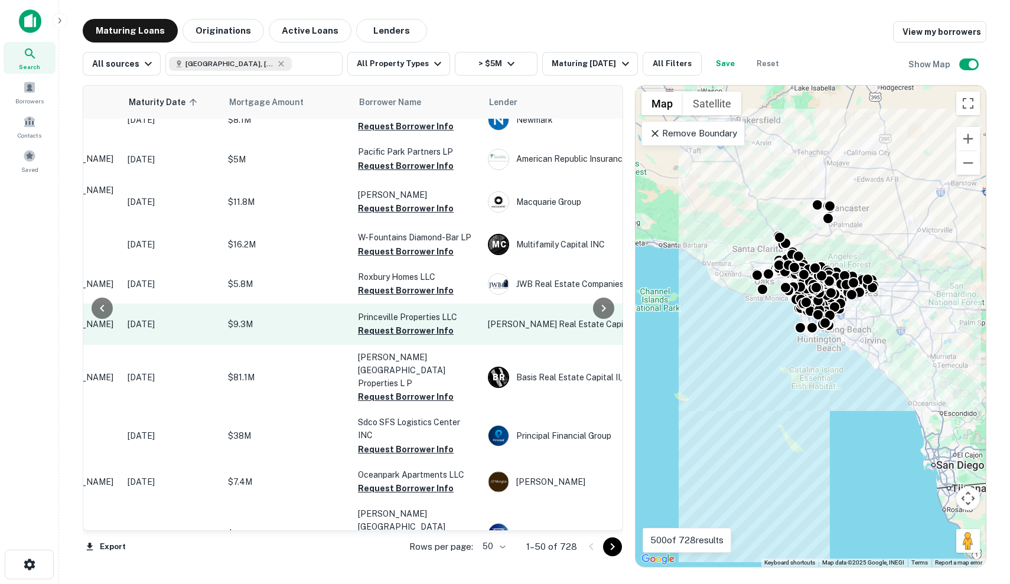
scroll to position [727, 165]
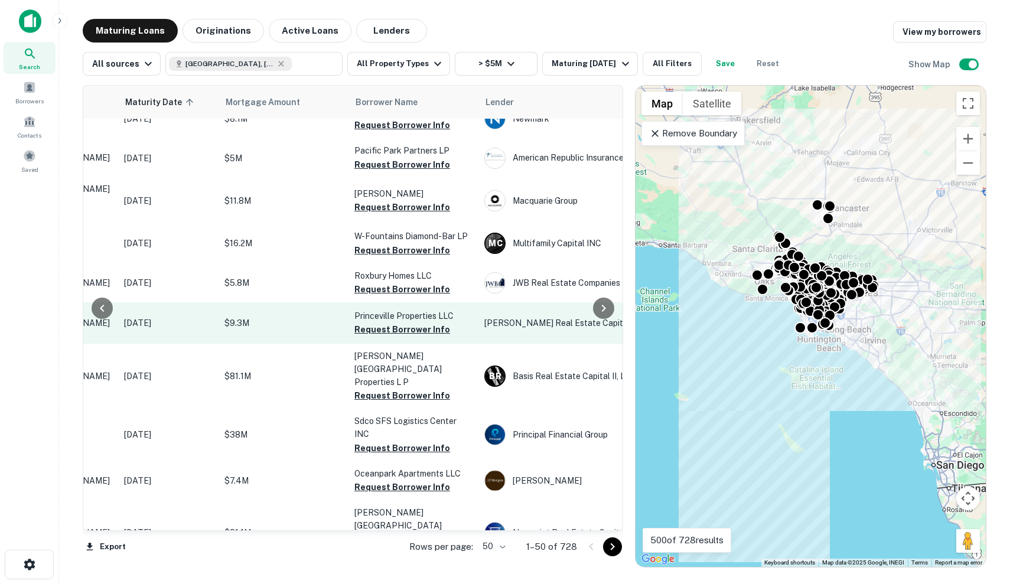
click at [292, 330] on p "$9.3M" at bounding box center [283, 323] width 118 height 13
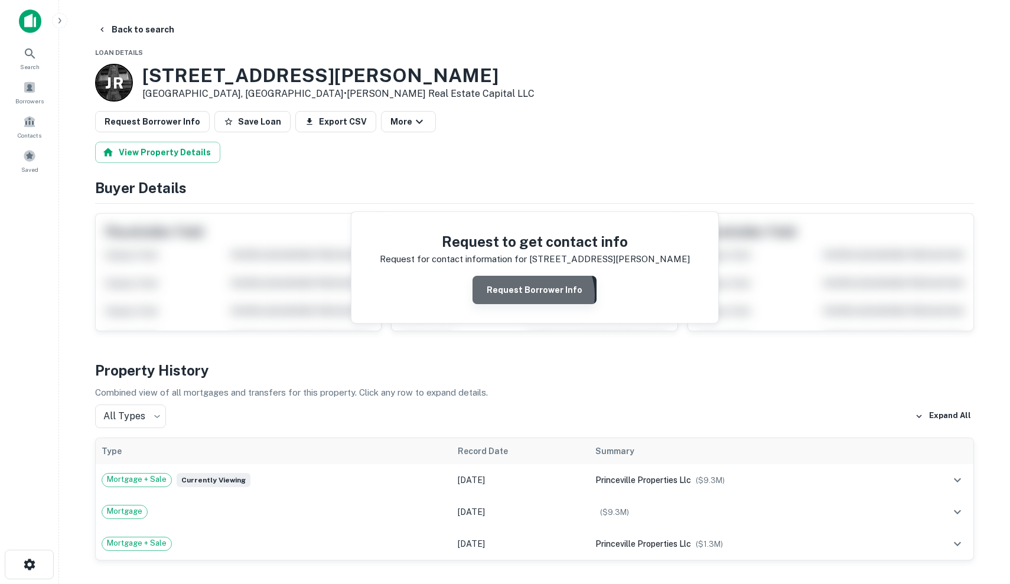
click at [534, 295] on button "Request Borrower Info" at bounding box center [535, 290] width 124 height 28
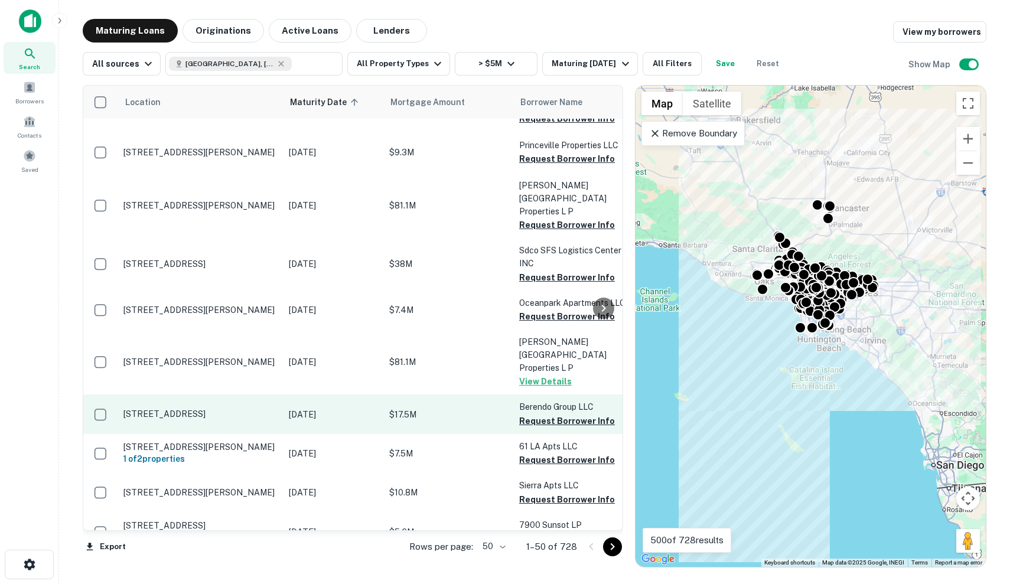
scroll to position [898, 0]
click at [413, 408] on p "$17.5M" at bounding box center [448, 414] width 118 height 13
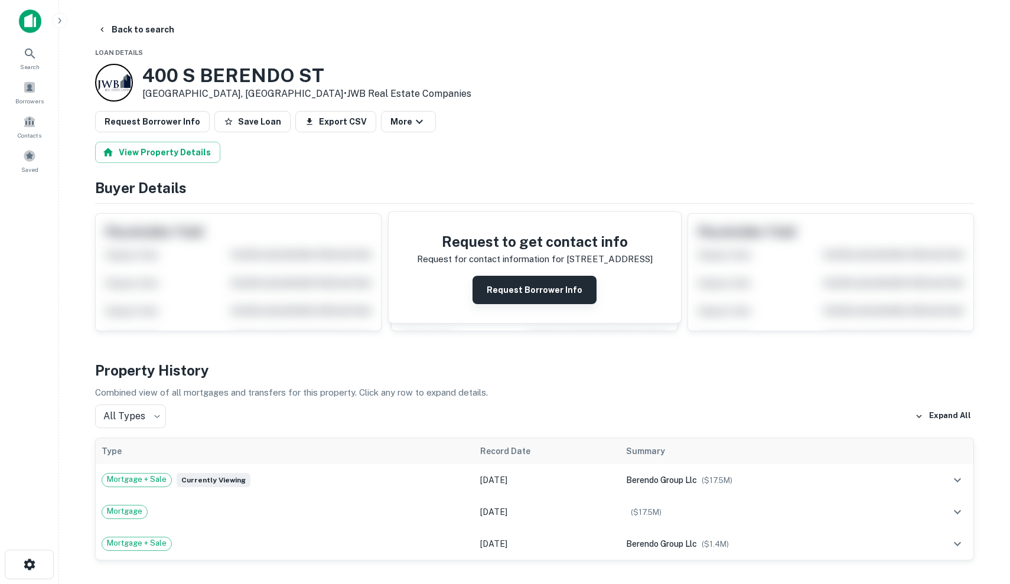
click at [522, 285] on button "Request Borrower Info" at bounding box center [535, 290] width 124 height 28
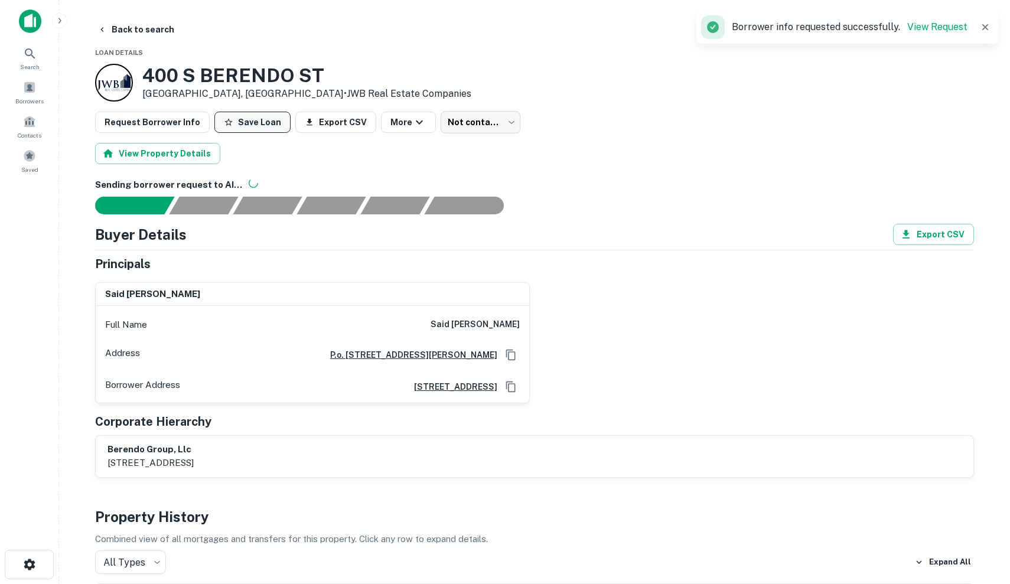
click at [246, 124] on button "Save Loan" at bounding box center [252, 122] width 76 height 21
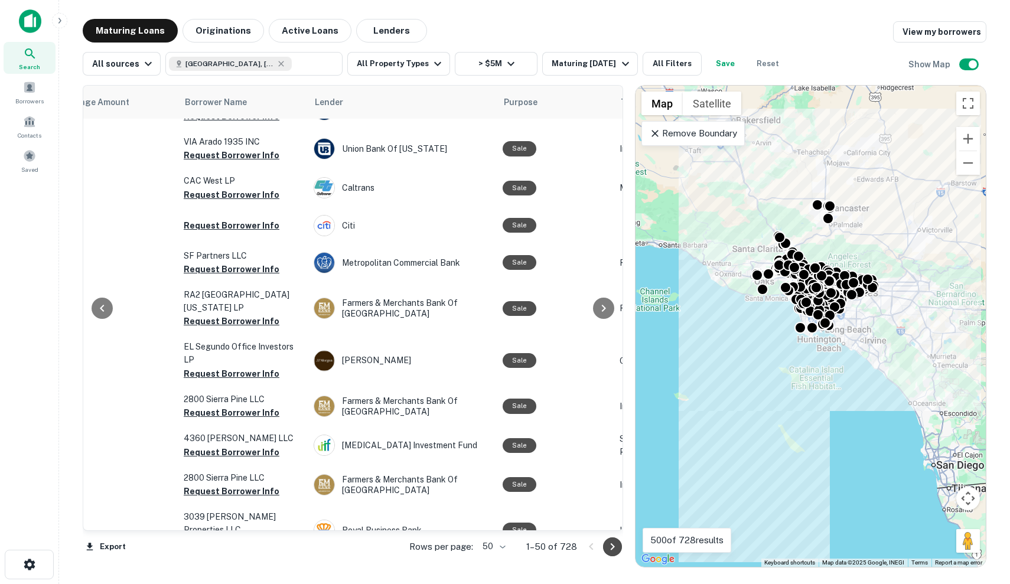
click at [613, 549] on icon "Go to next page" at bounding box center [613, 547] width 14 height 14
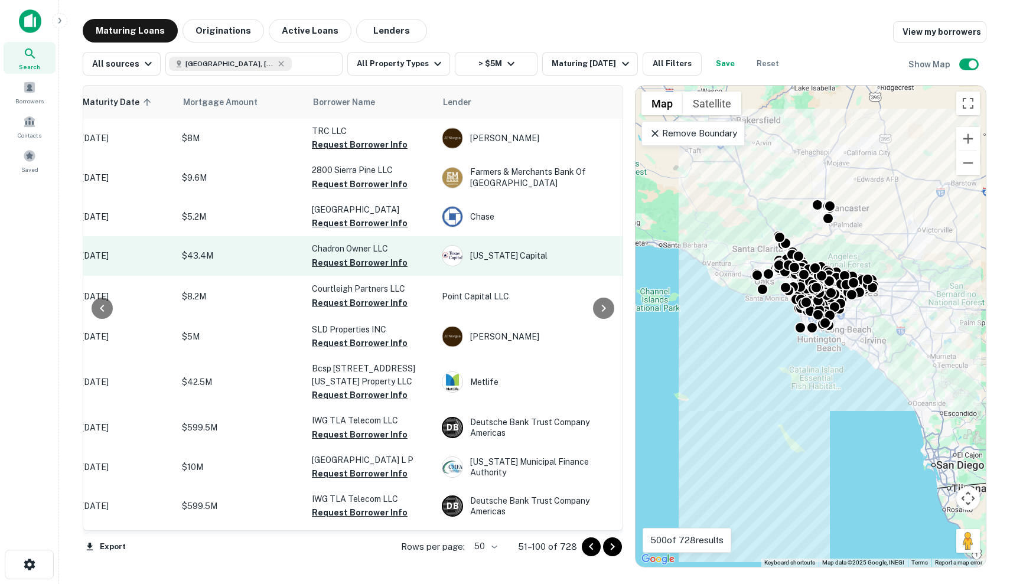
scroll to position [0, 205]
click at [240, 261] on p "$43.4M" at bounding box center [243, 255] width 118 height 13
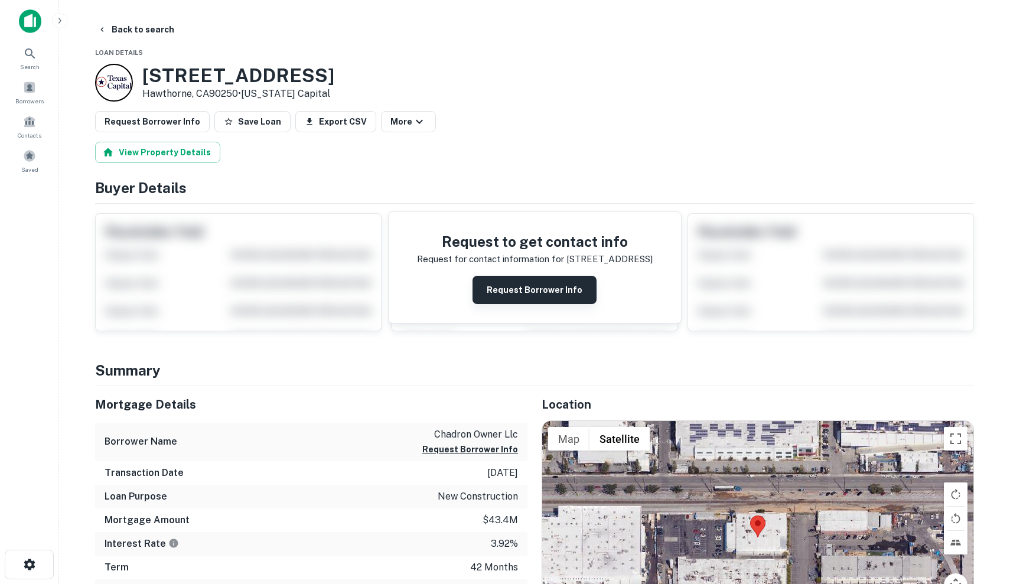
click at [570, 278] on button "Request Borrower Info" at bounding box center [535, 290] width 124 height 28
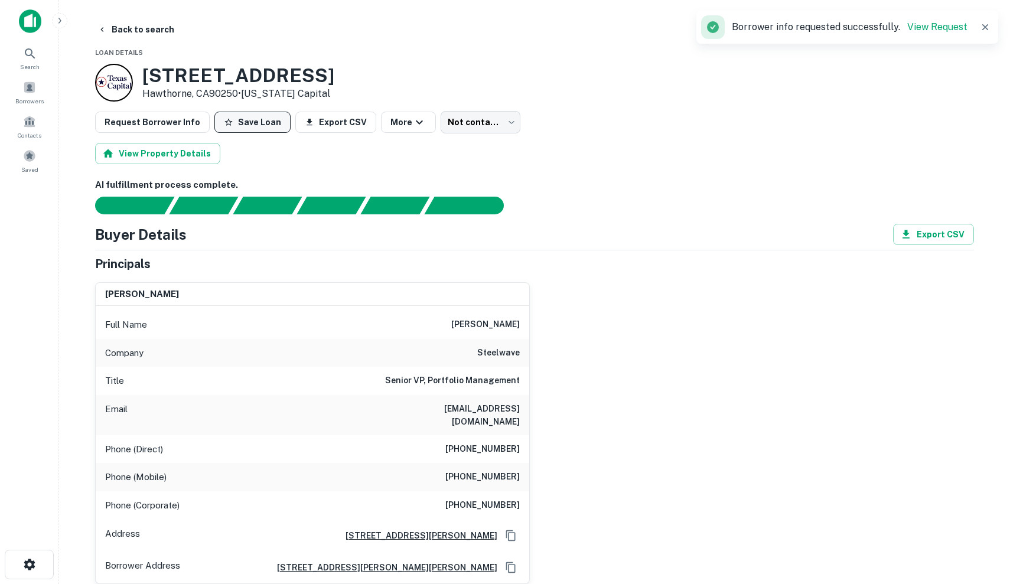
click at [240, 117] on button "Save Loan" at bounding box center [252, 122] width 76 height 21
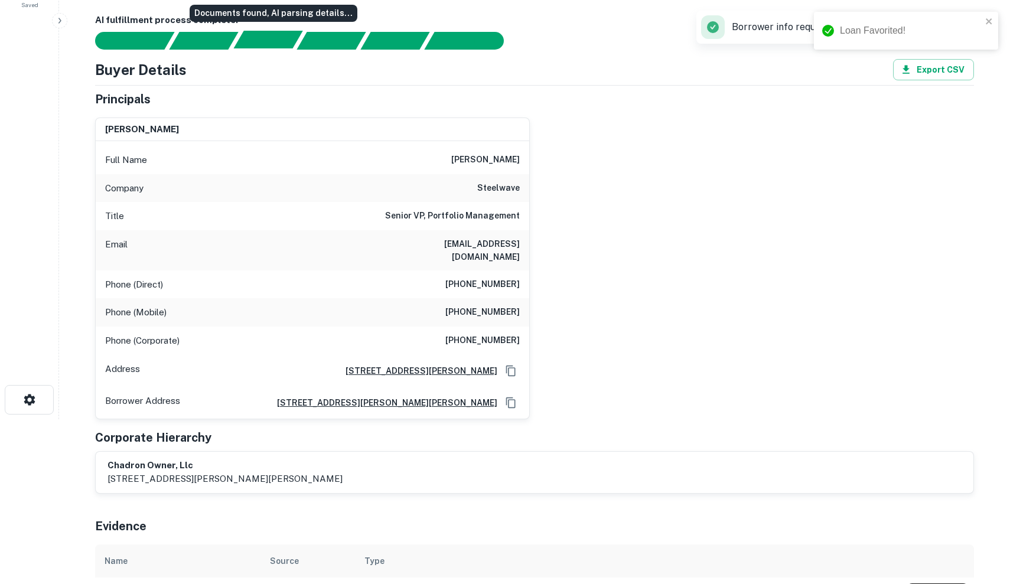
scroll to position [167, 0]
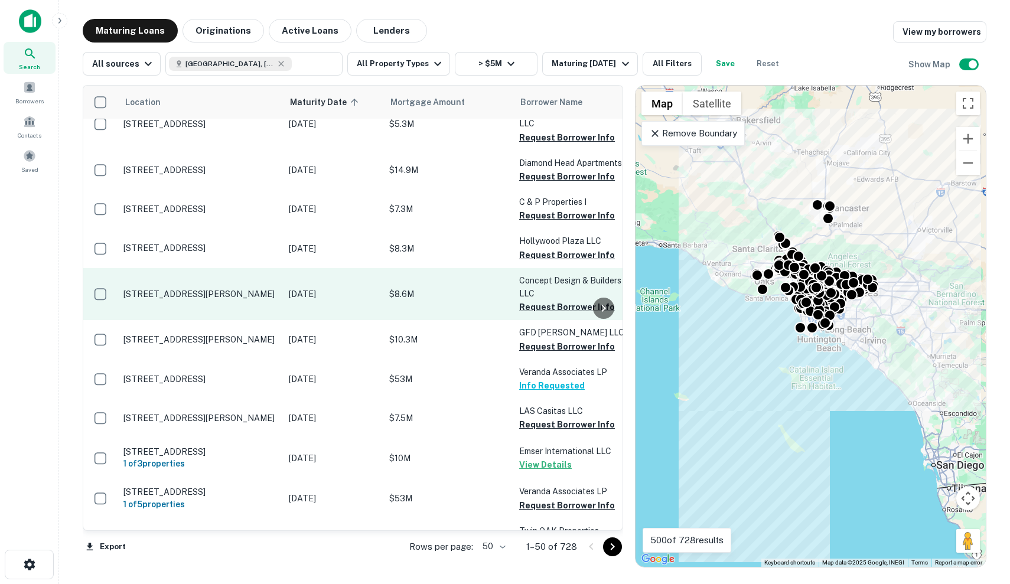
scroll to position [269, 0]
click at [348, 292] on p "Aug 31, 2025" at bounding box center [333, 294] width 89 height 13
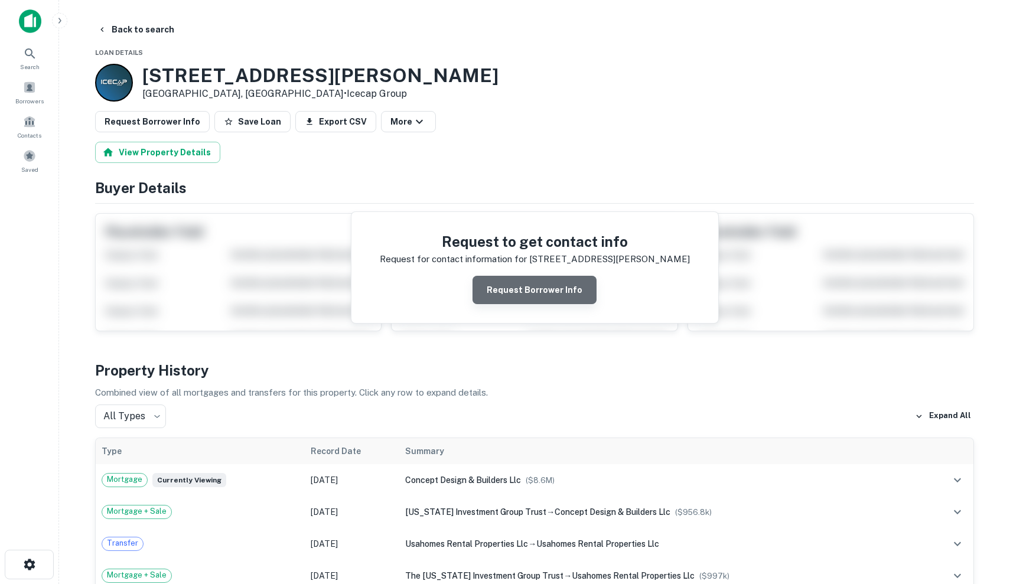
click at [543, 291] on button "Request Borrower Info" at bounding box center [535, 290] width 124 height 28
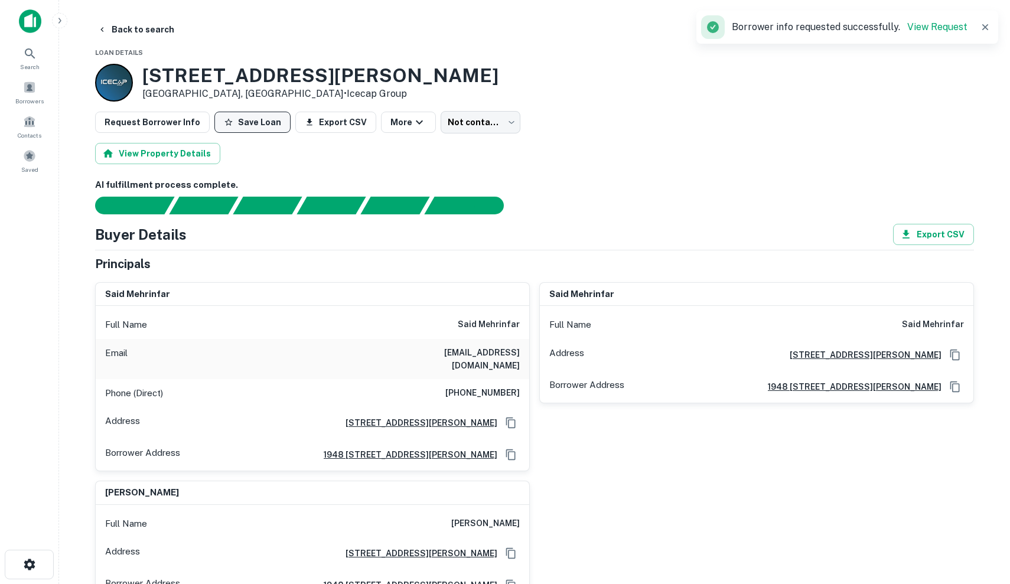
click at [233, 128] on button "Save Loan" at bounding box center [252, 122] width 76 height 21
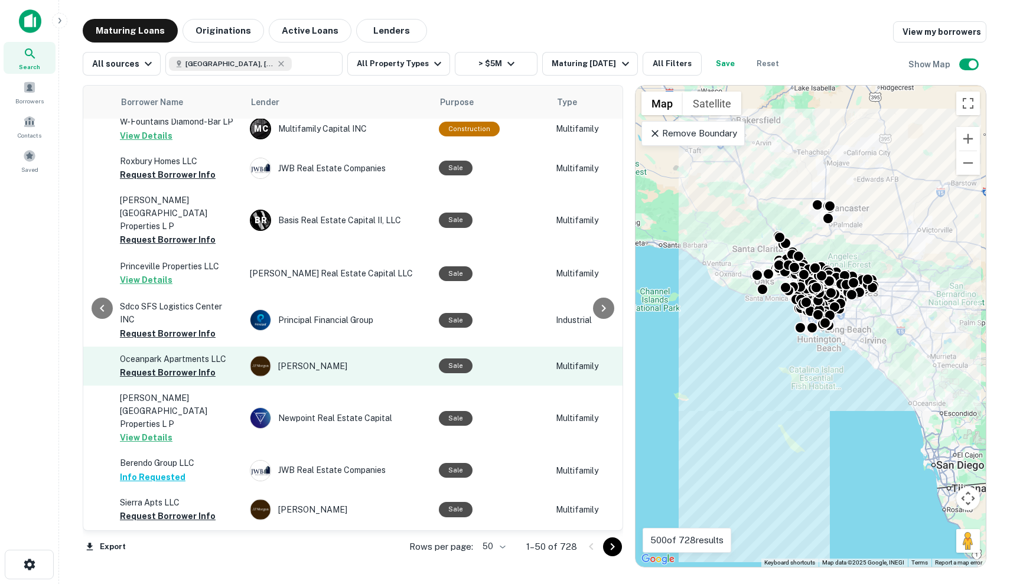
scroll to position [906, 399]
